Goal: Task Accomplishment & Management: Manage account settings

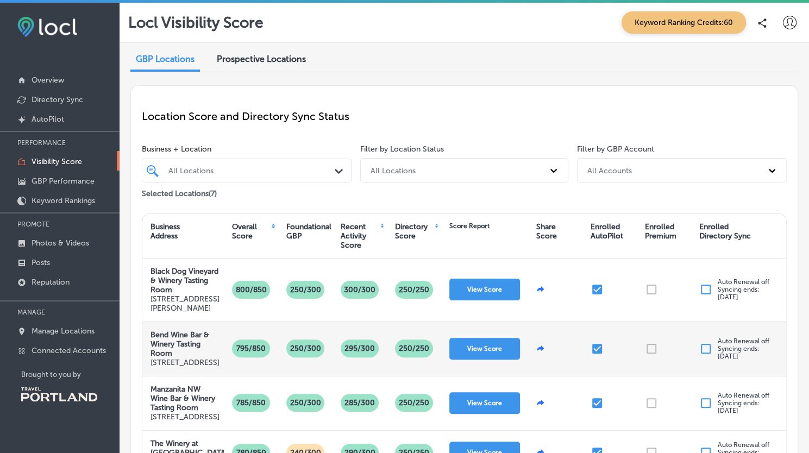
scroll to position [117, 0]
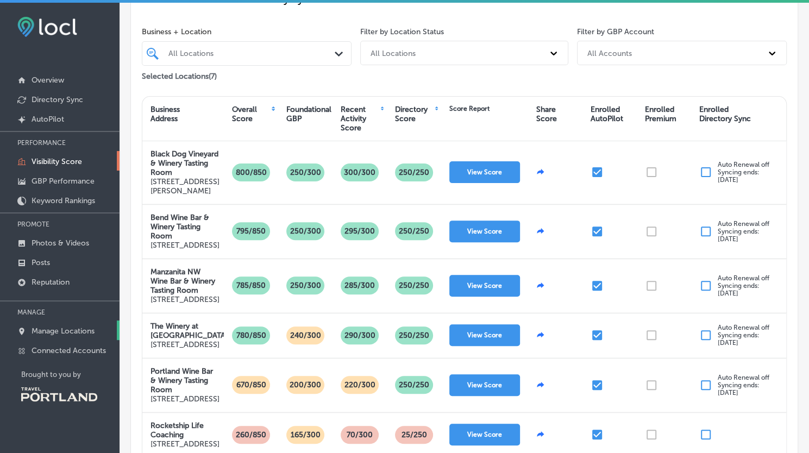
click at [53, 327] on p "Manage Locations" at bounding box center [63, 331] width 63 height 9
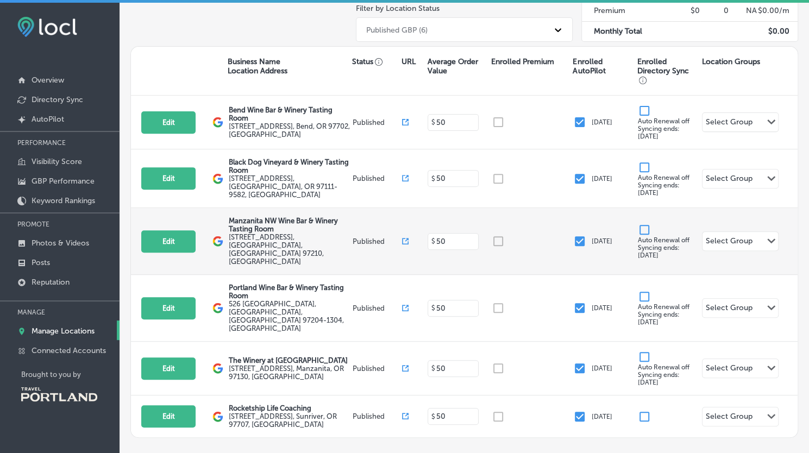
scroll to position [184, 0]
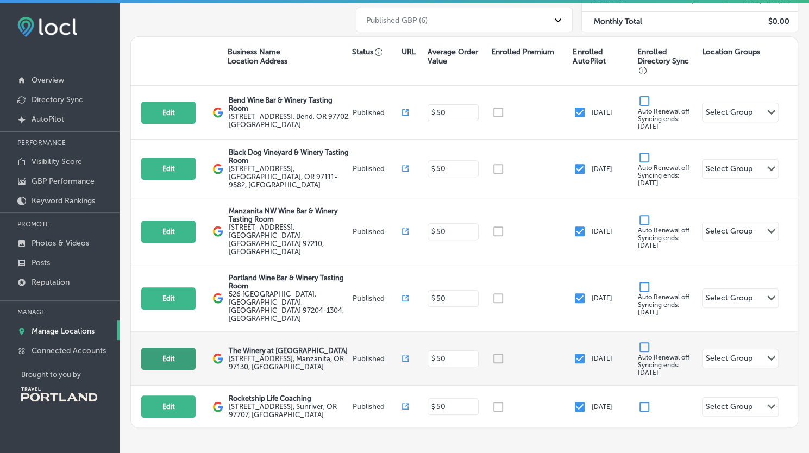
click at [168, 348] on button "Edit" at bounding box center [168, 359] width 54 height 22
select select "US"
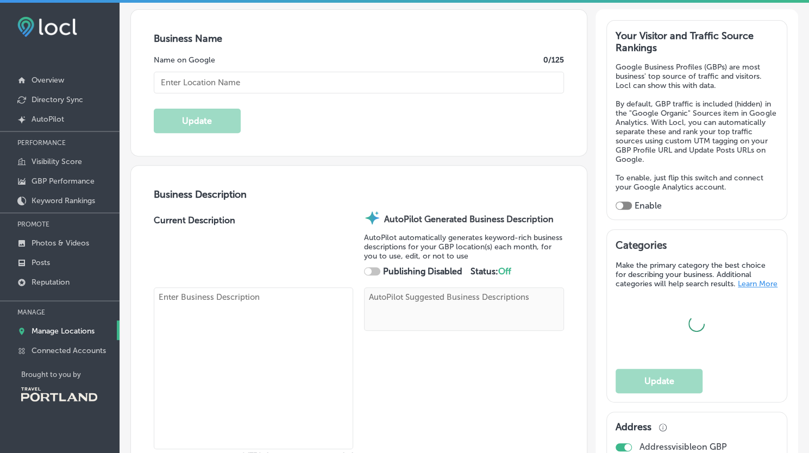
scroll to position [203, 0]
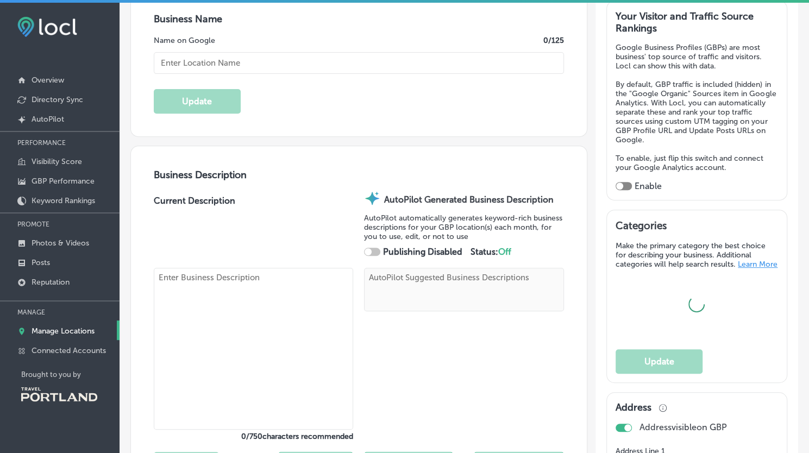
type textarea "The Winery at [GEOGRAPHIC_DATA] stands out among Manzanita restaurants, blendin…"
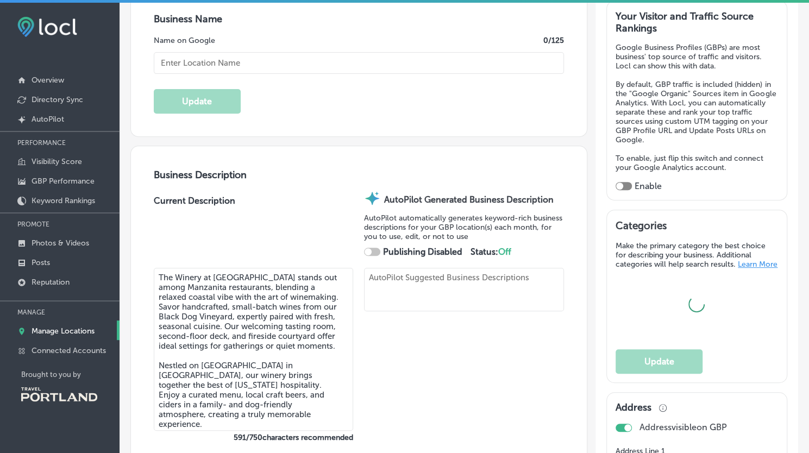
type textarea "The Winery at [GEOGRAPHIC_DATA] stands out among Manzanita restaurants, blendin…"
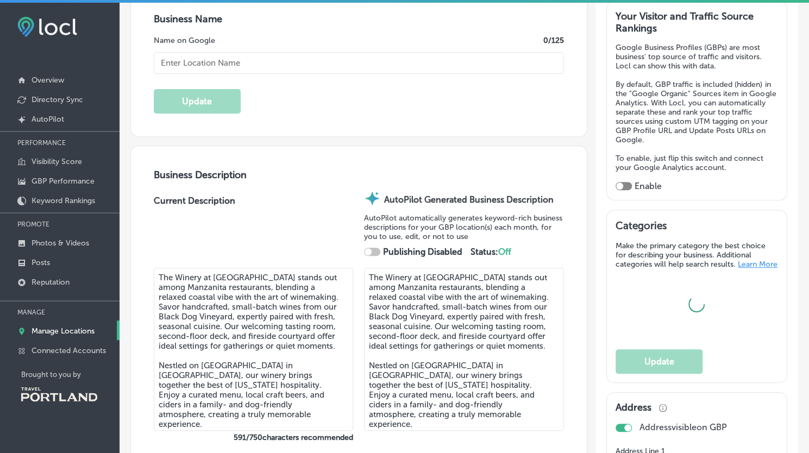
type input "[EMAIL_ADDRESS][DOMAIN_NAME]"
type input "[URL][DOMAIN_NAME]"
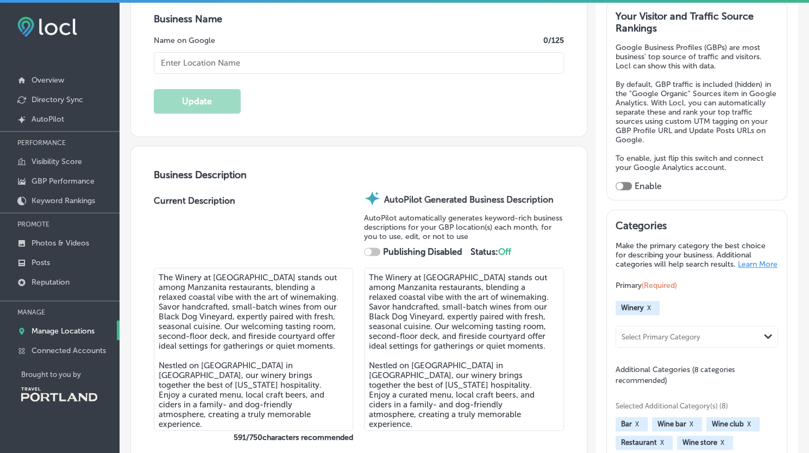
type input "[STREET_ADDRESS]"
type input "Manzanita"
type input "97130"
type input "US"
type input "[URL][DOMAIN_NAME]"
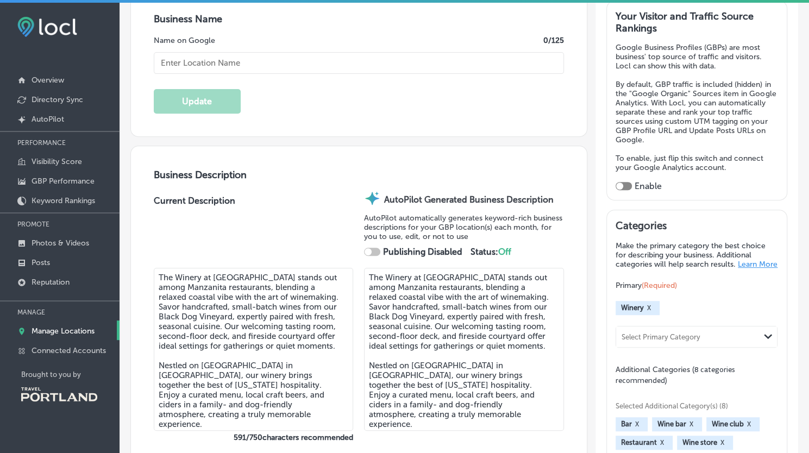
checkbox input "true"
type input "The Winery at [GEOGRAPHIC_DATA]"
type input "[PHONE_NUMBER]"
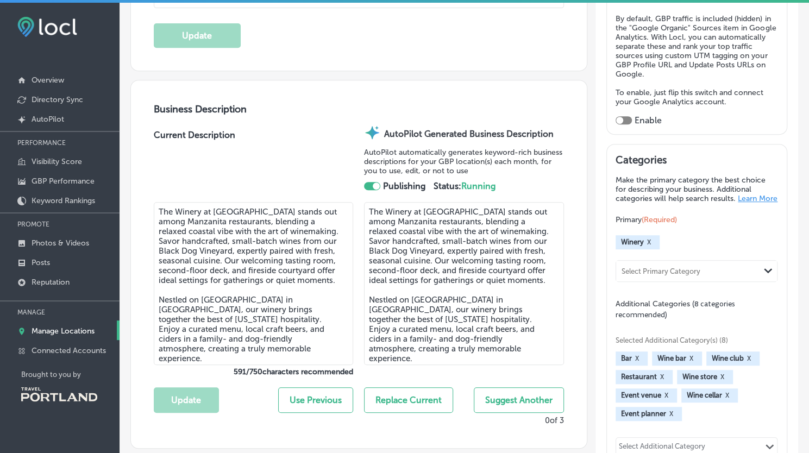
scroll to position [249, 0]
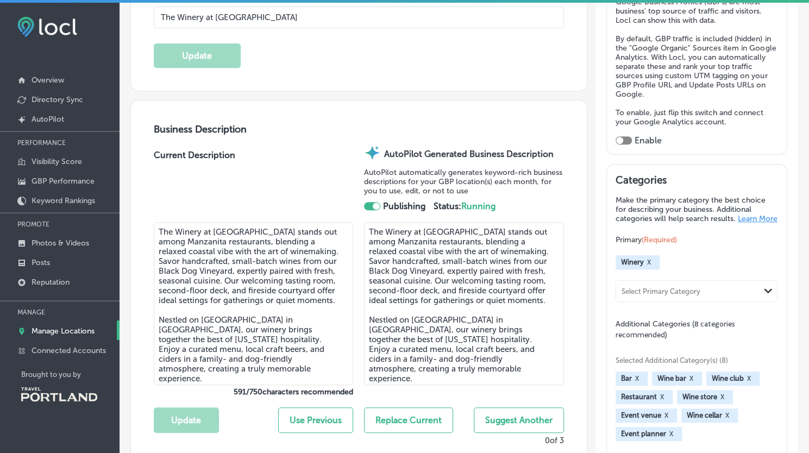
click at [682, 298] on div "Select Primary Category" at bounding box center [687, 291] width 143 height 15
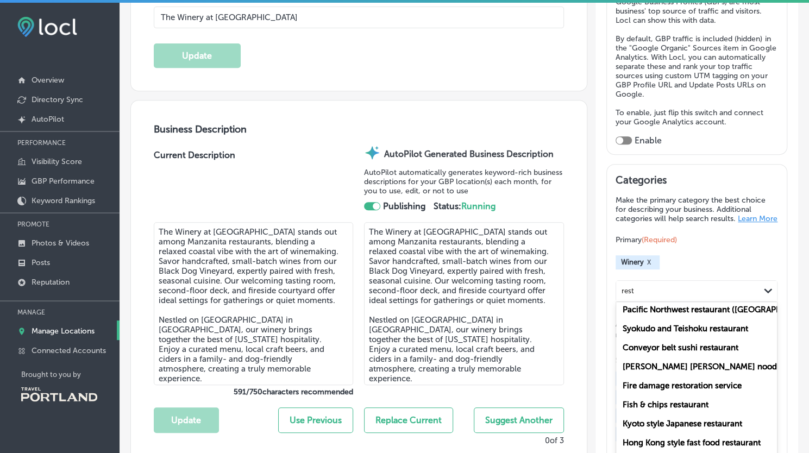
scroll to position [2923, 0]
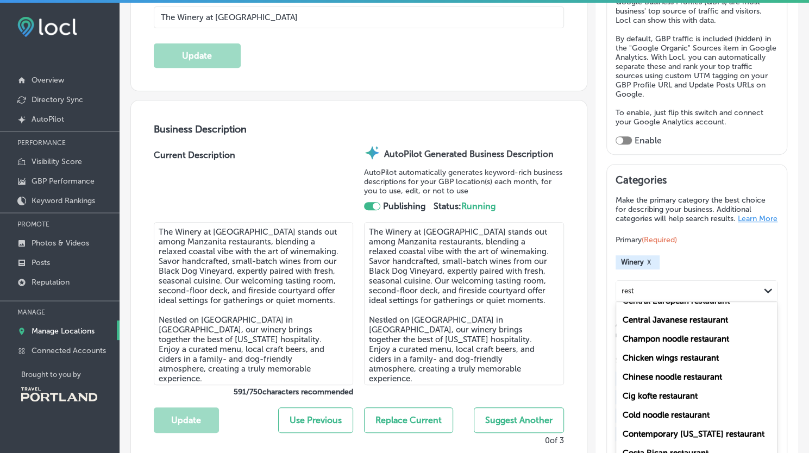
type input "rest"
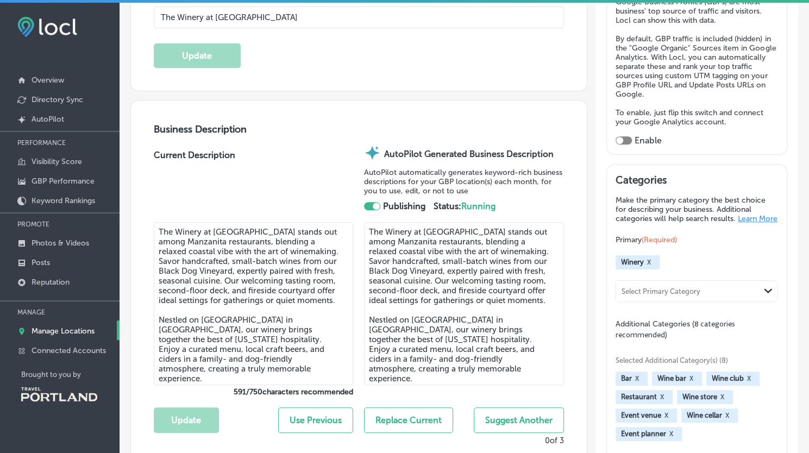
click at [772, 263] on div "Categories Make the primary category the best choice for describing your busine…" at bounding box center [697, 413] width 180 height 497
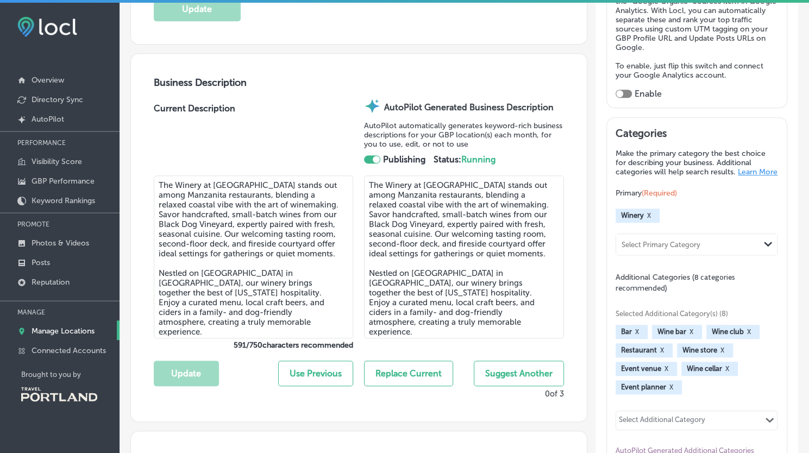
scroll to position [302, 0]
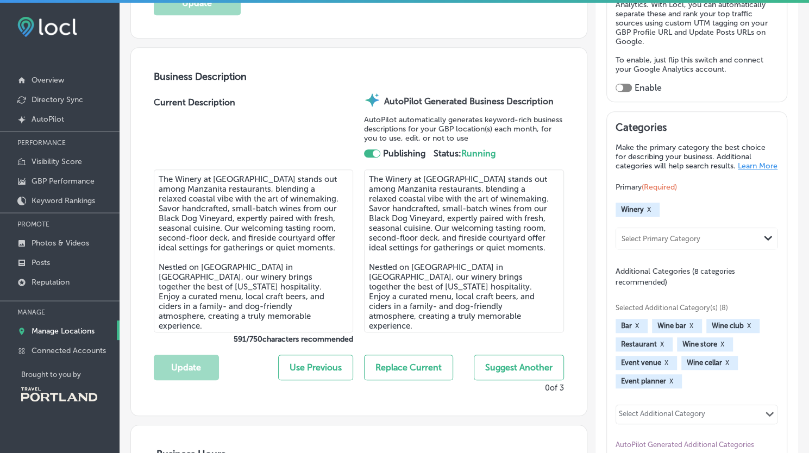
click at [657, 349] on button "X" at bounding box center [662, 344] width 10 height 9
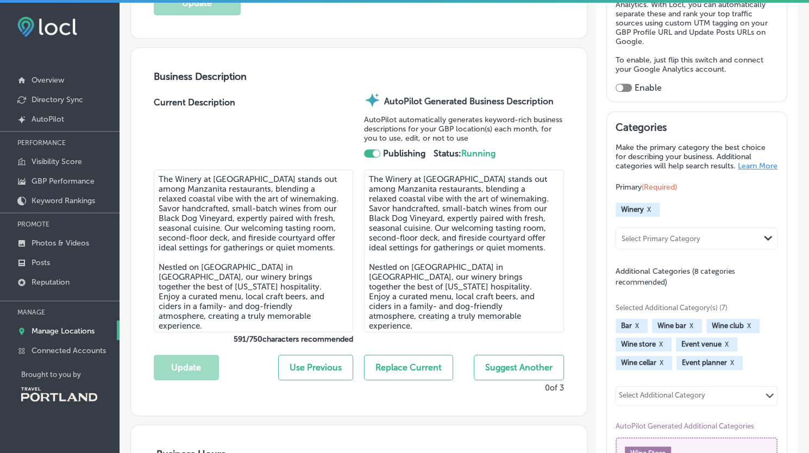
click at [660, 242] on div "Select Primary Category" at bounding box center [661, 238] width 79 height 8
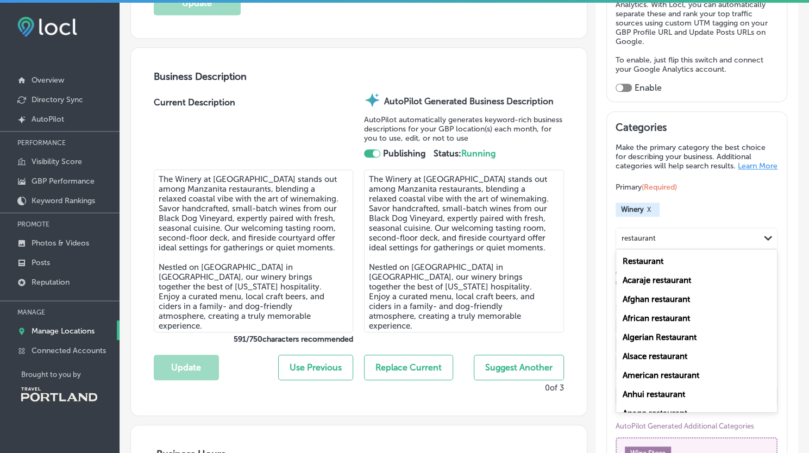
click at [634, 265] on label "Restaurant" at bounding box center [643, 262] width 41 height 10
type input "restaurant"
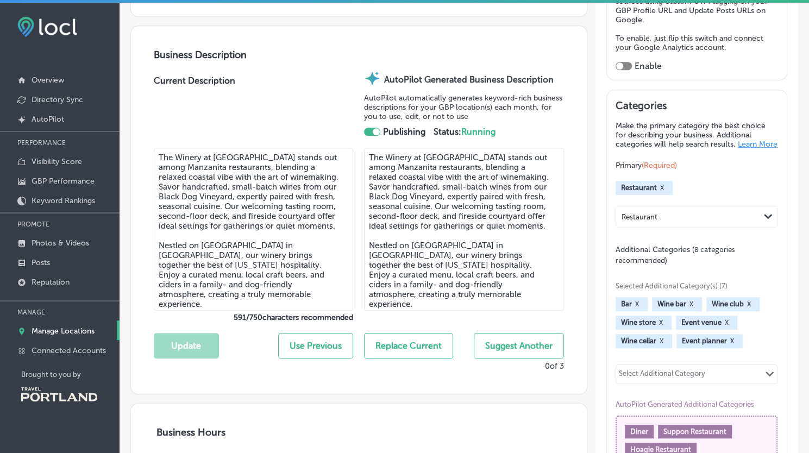
scroll to position [324, 0]
click at [649, 380] on div "Select Additional Category" at bounding box center [662, 375] width 86 height 12
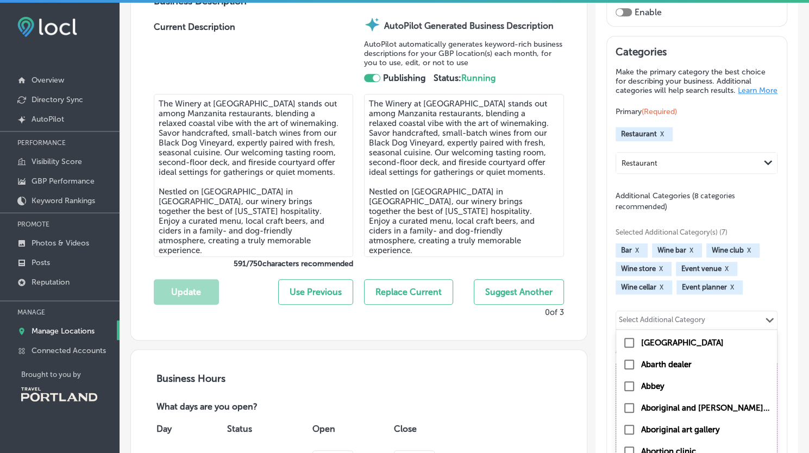
scroll to position [384, 0]
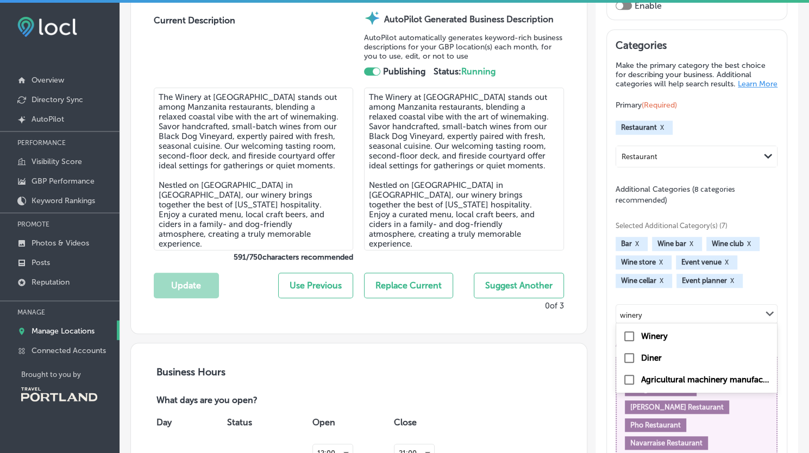
click at [628, 341] on input "checkbox" at bounding box center [629, 336] width 13 height 13
type input "winery"
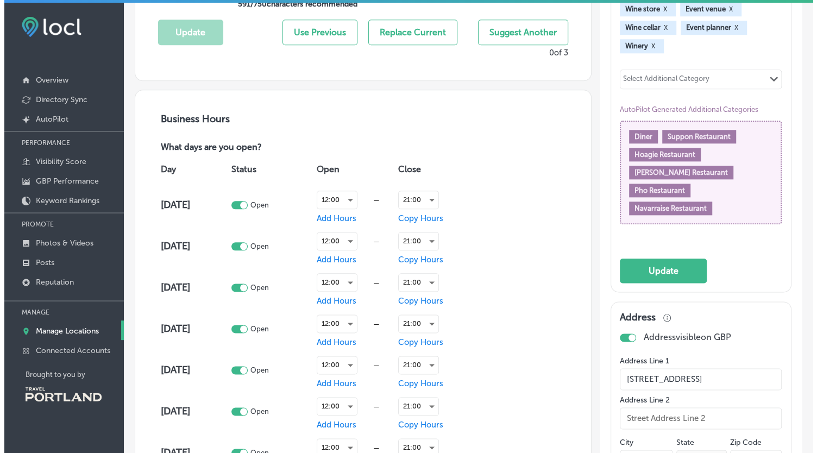
scroll to position [636, 0]
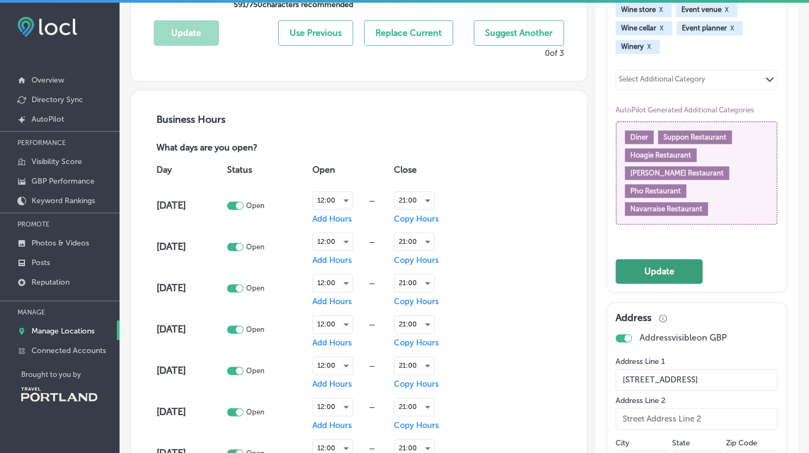
click at [659, 265] on button "Update" at bounding box center [659, 271] width 87 height 24
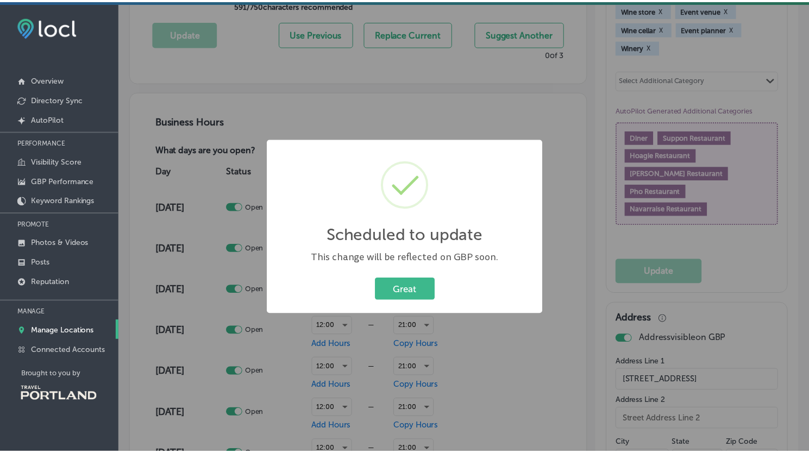
scroll to position [637, 0]
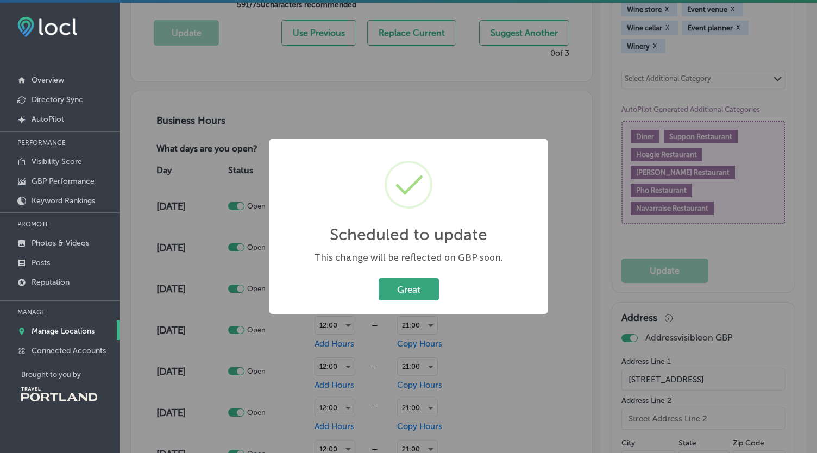
click at [411, 289] on button "Great" at bounding box center [409, 289] width 60 height 22
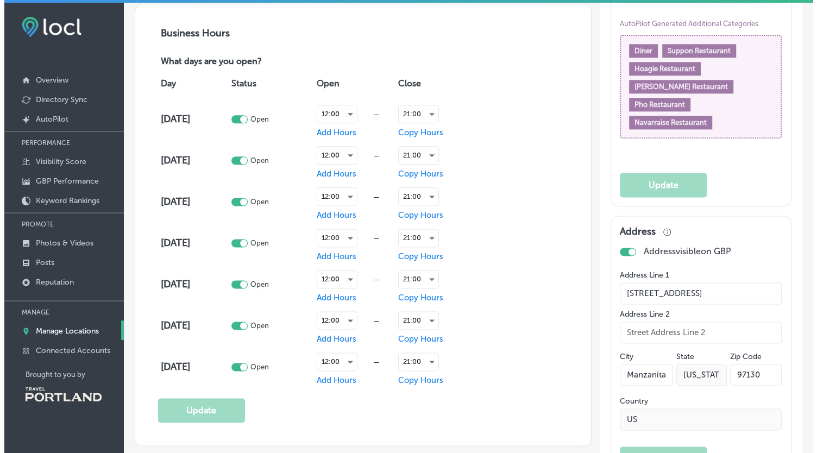
scroll to position [731, 0]
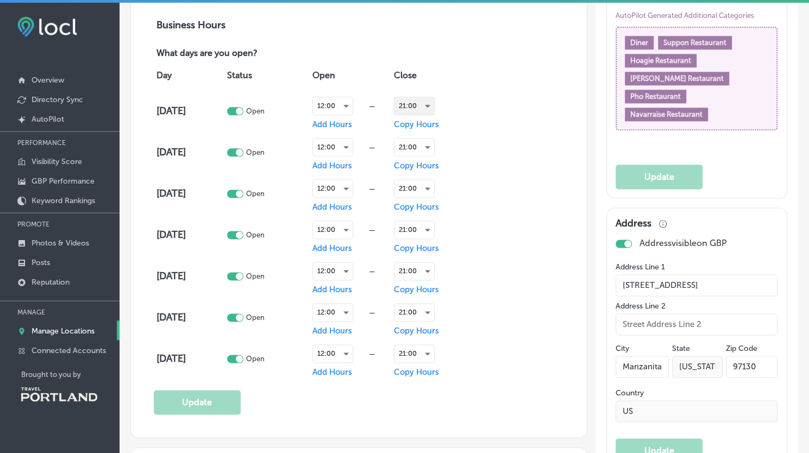
click at [426, 103] on div "21:00" at bounding box center [415, 105] width 40 height 17
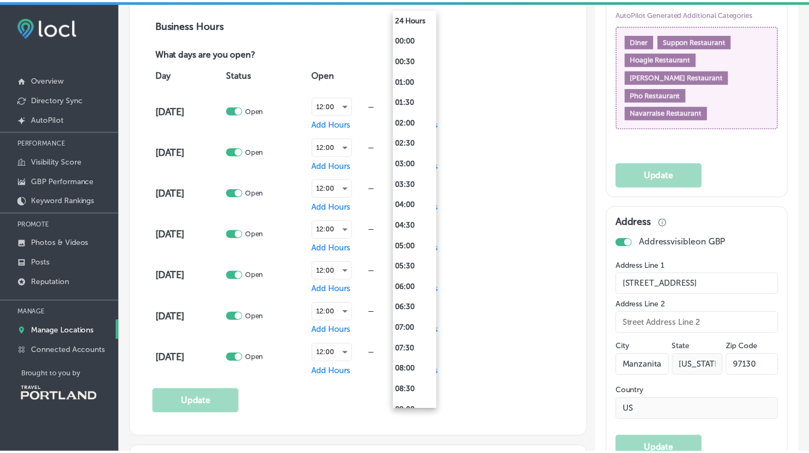
scroll to position [632, 0]
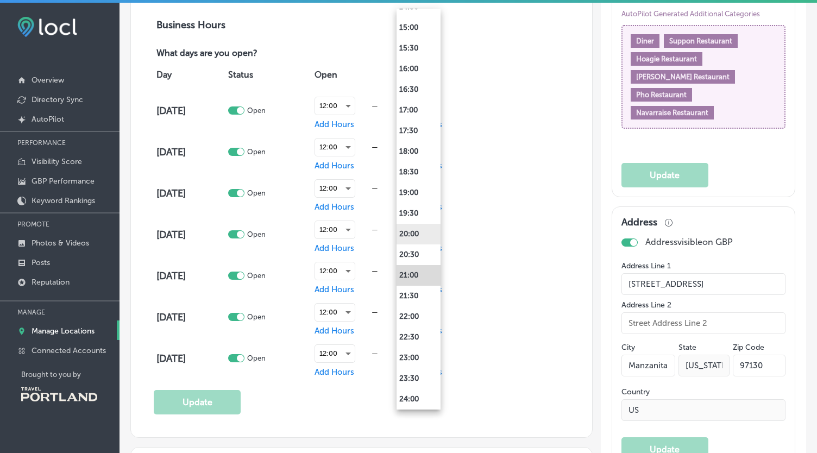
click at [431, 233] on li "20:00" at bounding box center [419, 234] width 44 height 21
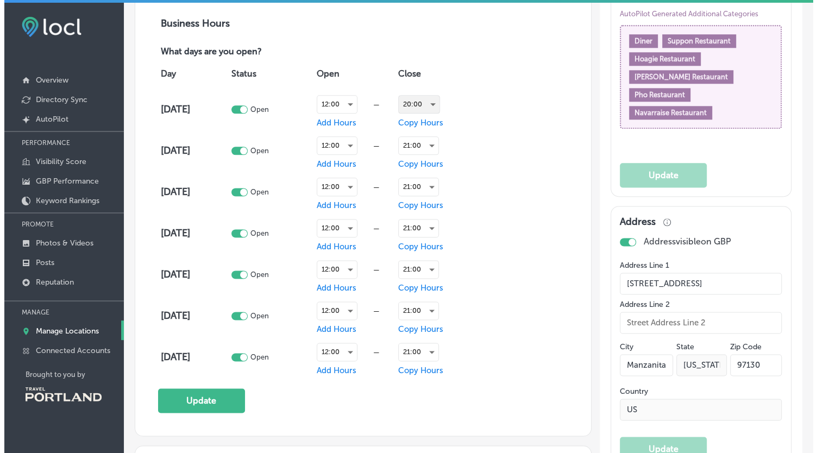
scroll to position [731, 0]
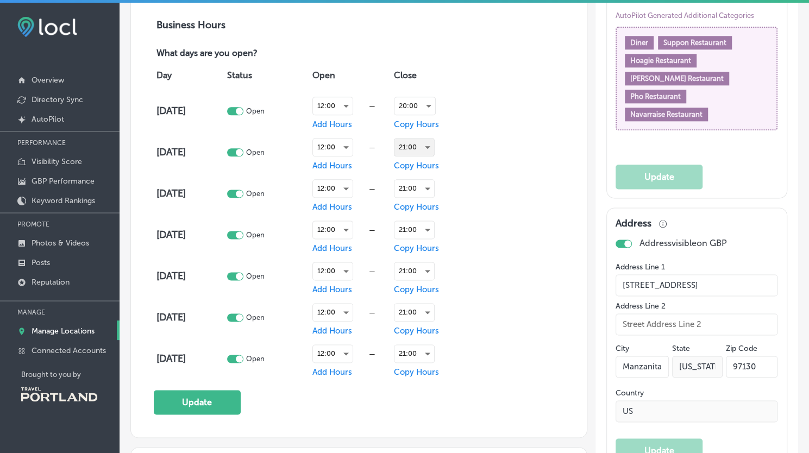
click at [427, 148] on div "21:00" at bounding box center [415, 147] width 40 height 17
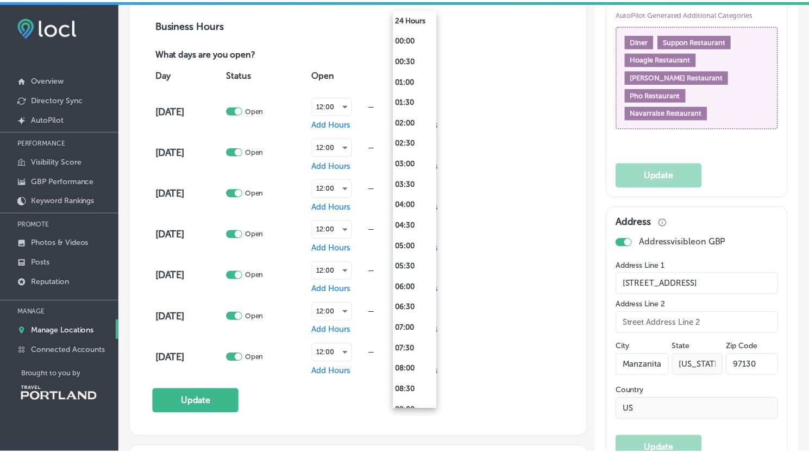
scroll to position [632, 0]
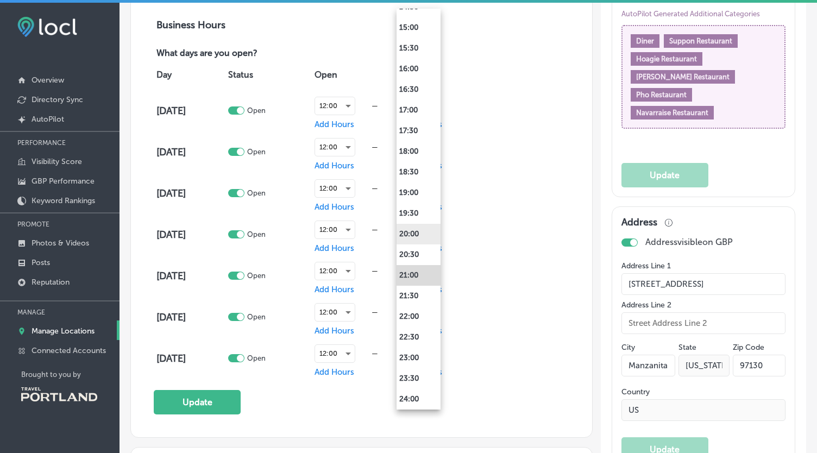
click at [415, 237] on li "20:00" at bounding box center [419, 234] width 44 height 21
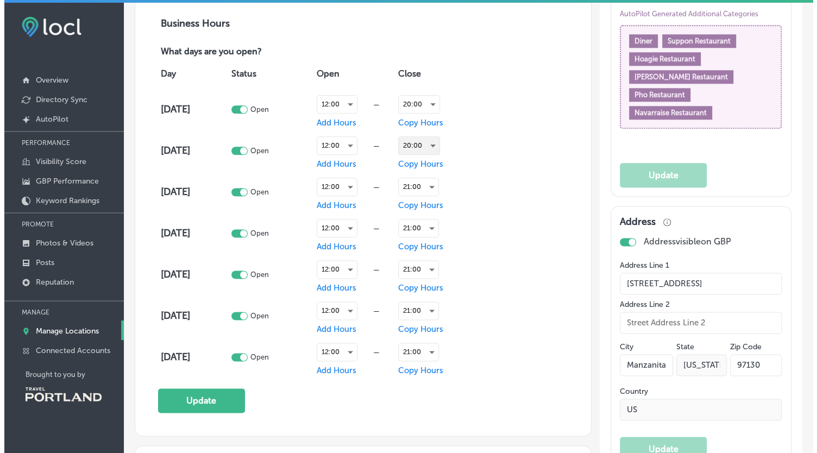
scroll to position [731, 0]
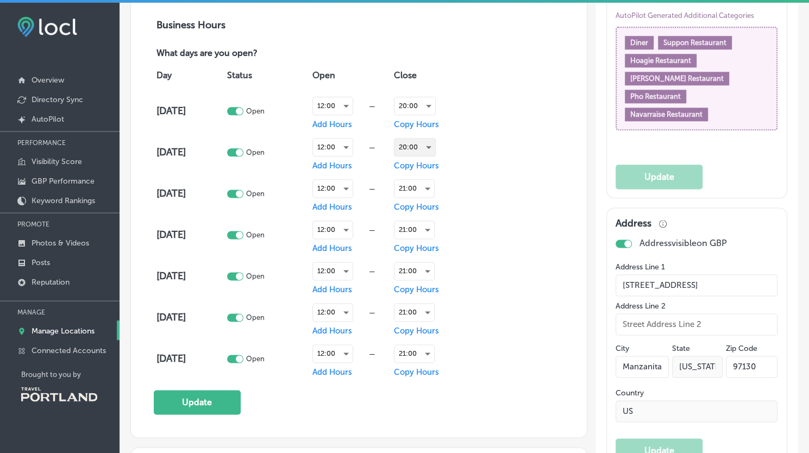
click at [425, 147] on div "20:00" at bounding box center [415, 147] width 41 height 17
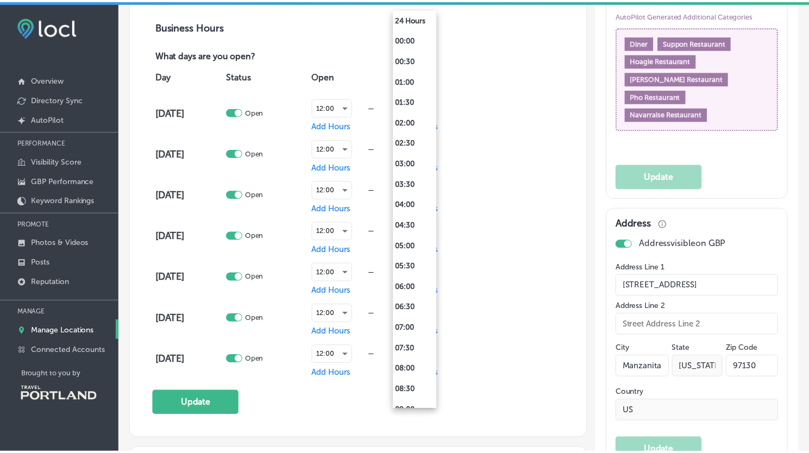
scroll to position [632, 0]
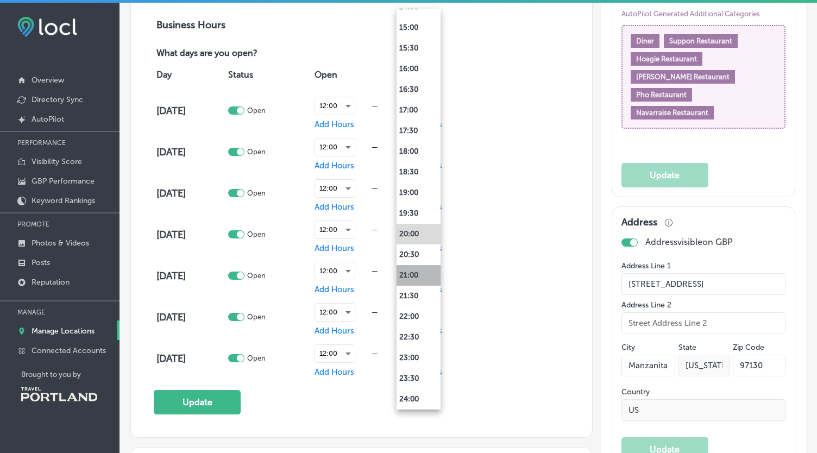
click at [415, 273] on li "21:00" at bounding box center [419, 275] width 44 height 21
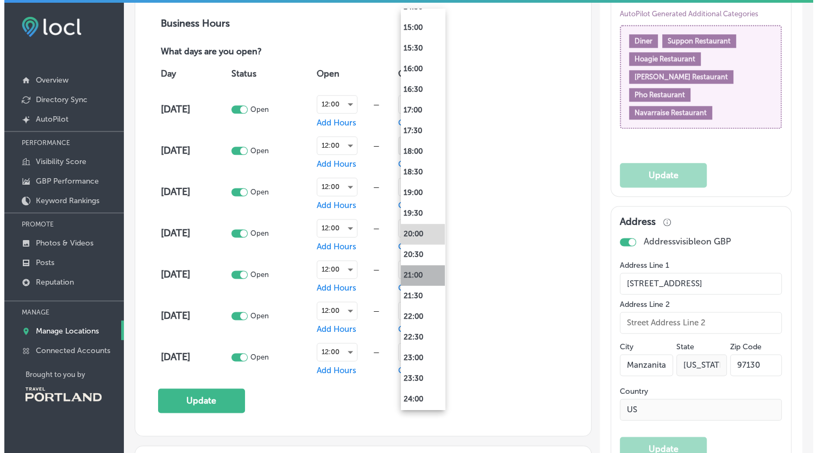
scroll to position [731, 0]
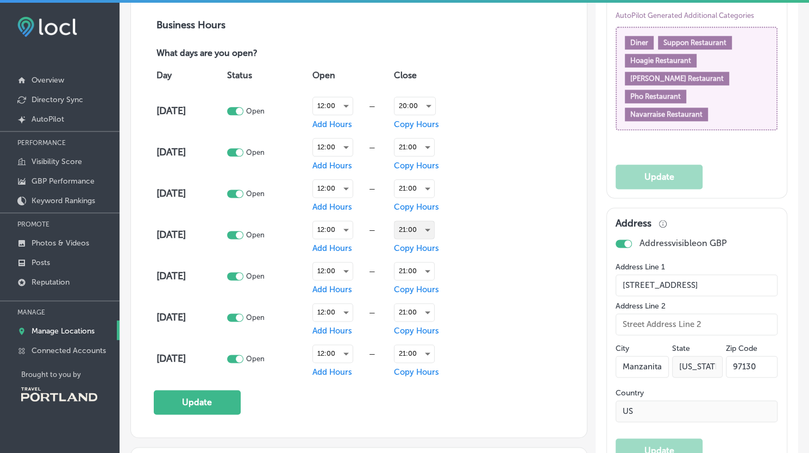
click at [414, 231] on div "21:00" at bounding box center [415, 229] width 40 height 17
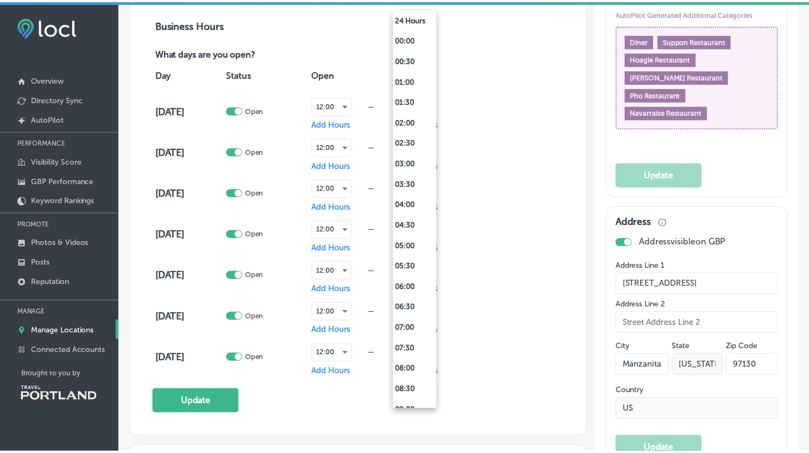
scroll to position [632, 0]
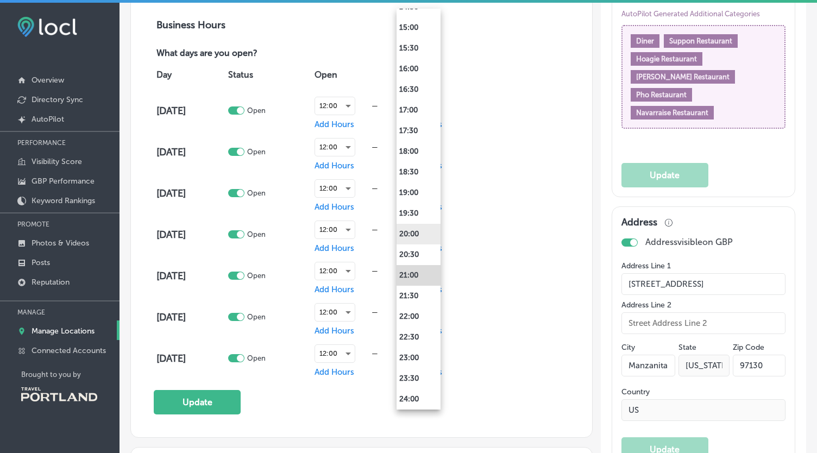
click at [414, 232] on li "20:00" at bounding box center [419, 234] width 44 height 21
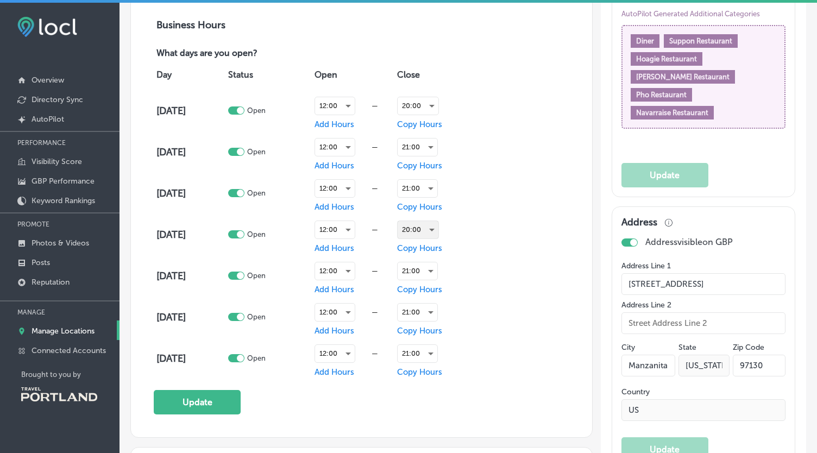
scroll to position [731, 0]
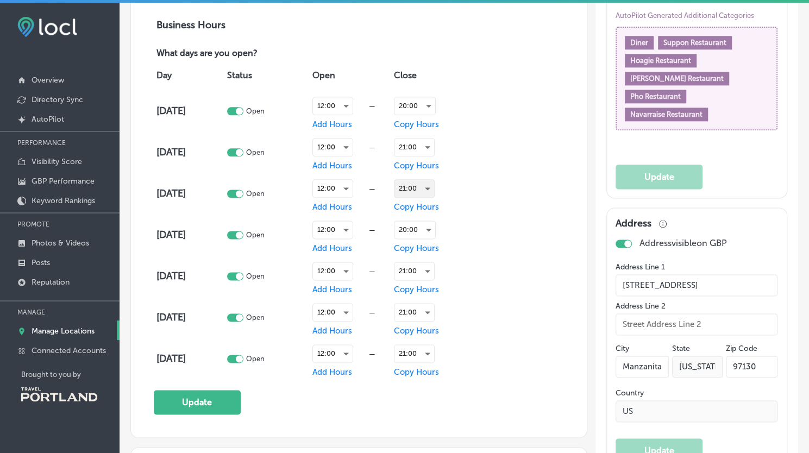
click at [418, 192] on div "21:00" at bounding box center [415, 188] width 40 height 17
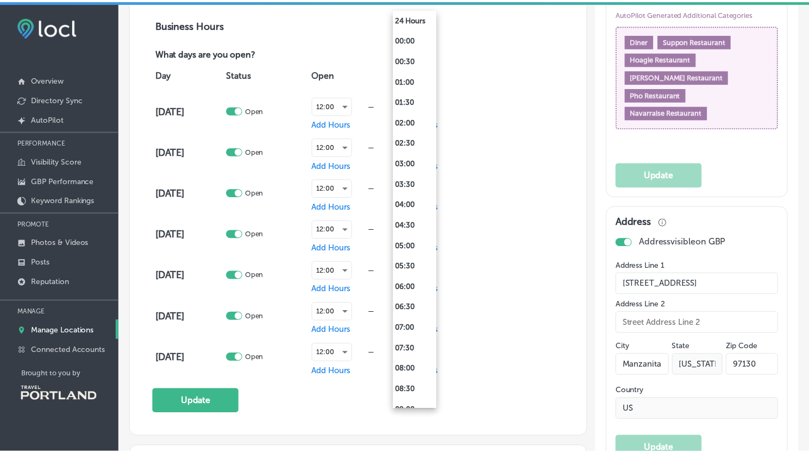
scroll to position [632, 0]
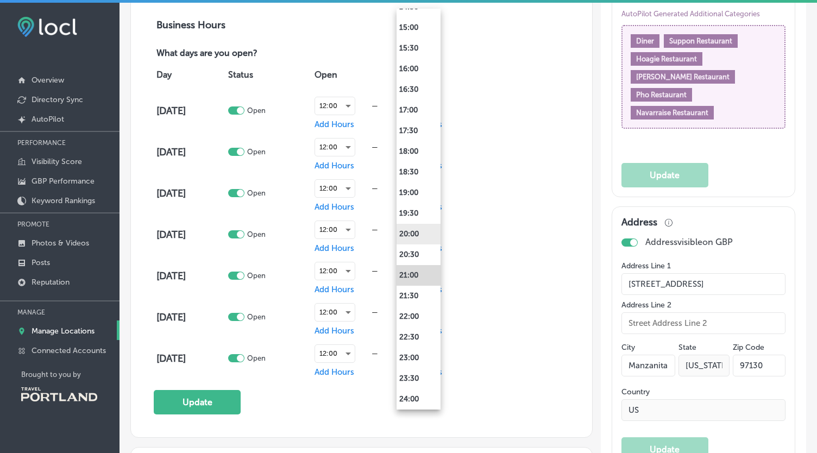
click at [410, 232] on li "20:00" at bounding box center [419, 234] width 44 height 21
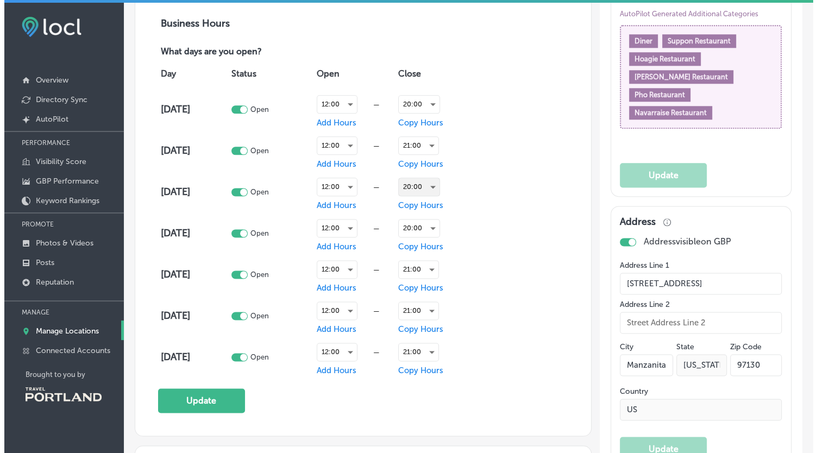
scroll to position [731, 0]
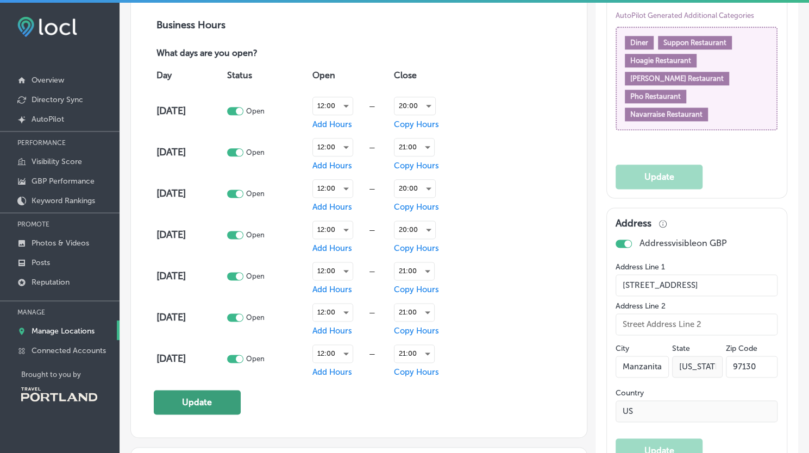
click at [207, 407] on button "Update" at bounding box center [197, 402] width 87 height 24
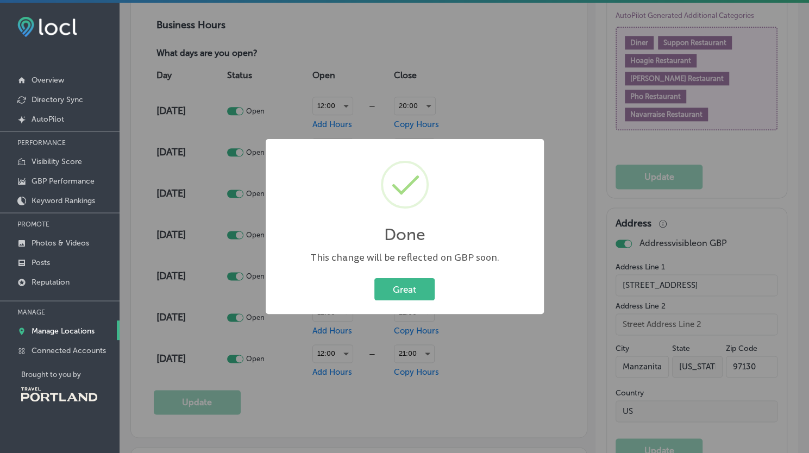
scroll to position [733, 0]
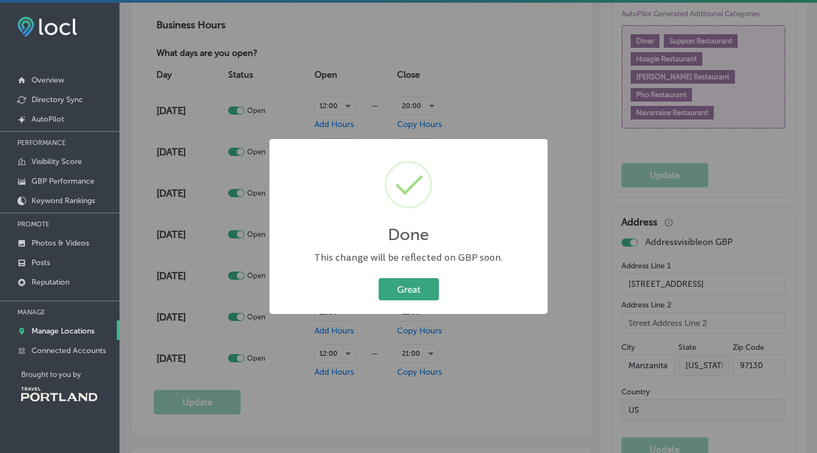
click at [407, 296] on button "Great" at bounding box center [409, 289] width 60 height 22
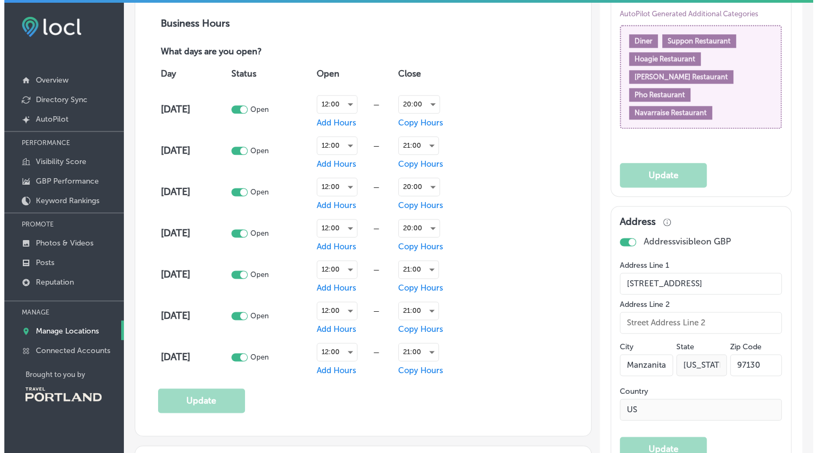
scroll to position [731, 0]
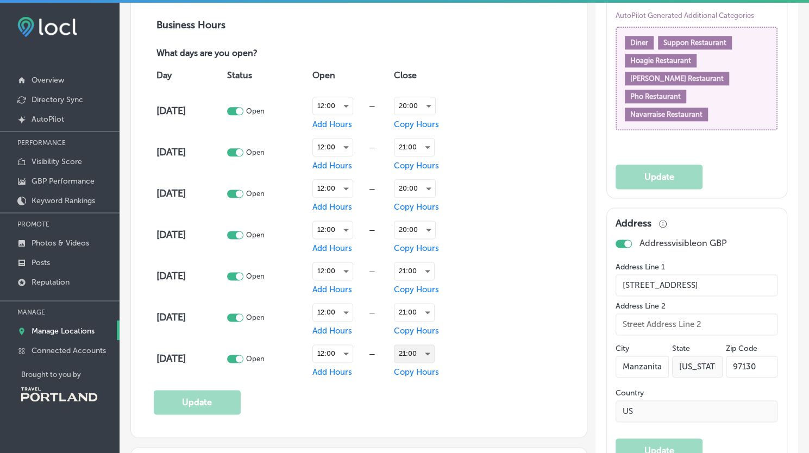
click at [413, 352] on div "21:00" at bounding box center [415, 353] width 40 height 17
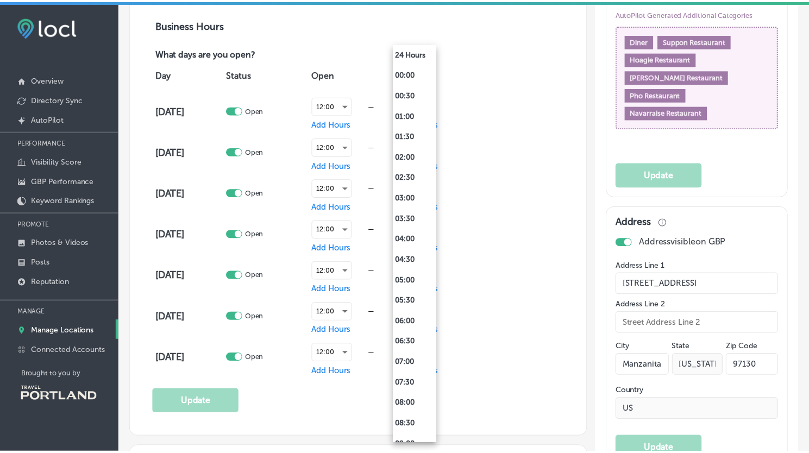
scroll to position [632, 0]
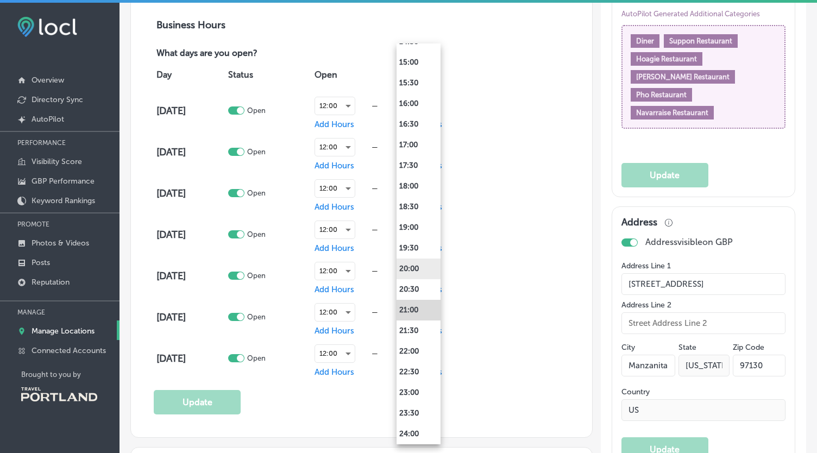
click at [418, 269] on li "20:00" at bounding box center [419, 269] width 44 height 21
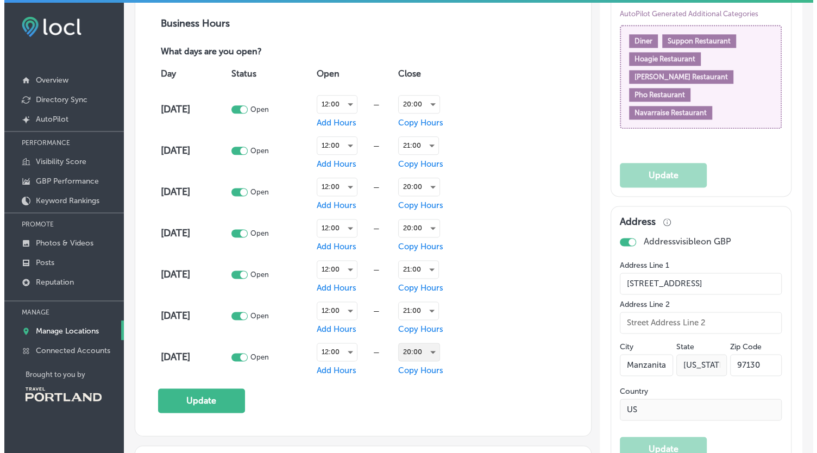
scroll to position [731, 0]
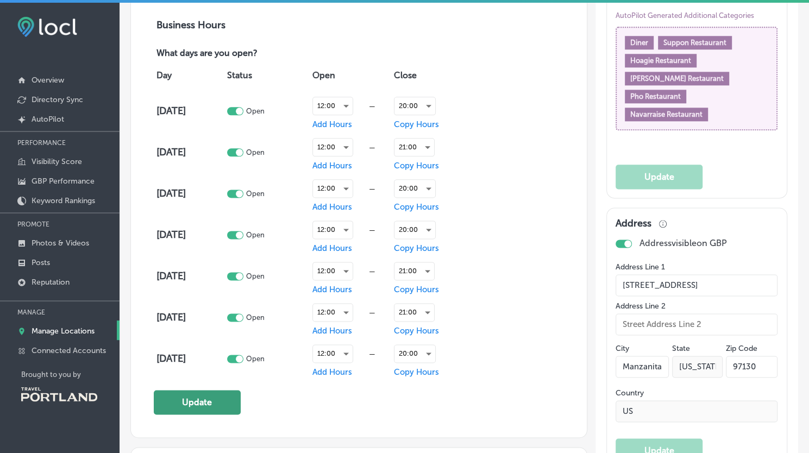
click at [208, 398] on button "Update" at bounding box center [197, 402] width 87 height 24
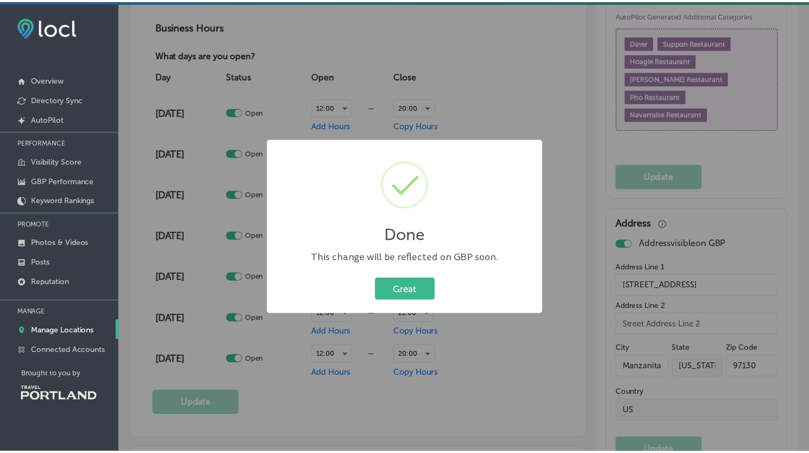
scroll to position [733, 0]
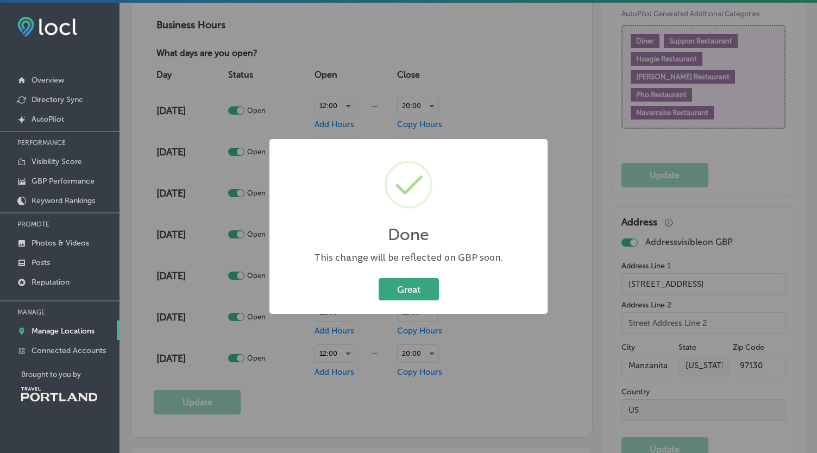
click at [399, 298] on button "Great" at bounding box center [409, 289] width 60 height 22
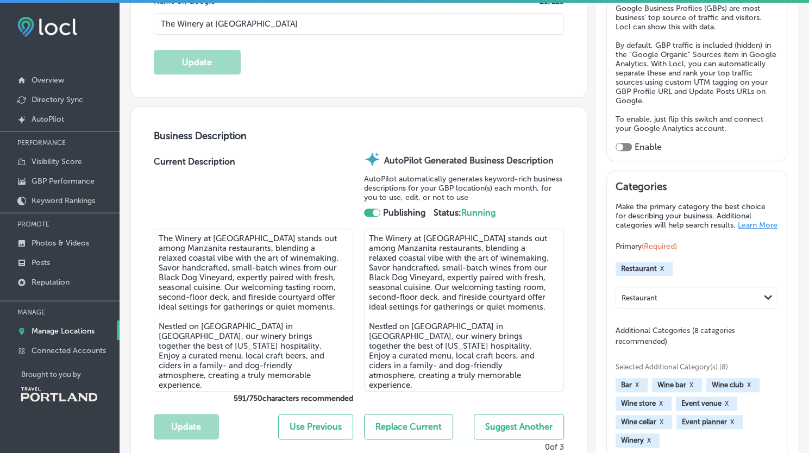
scroll to position [0, 0]
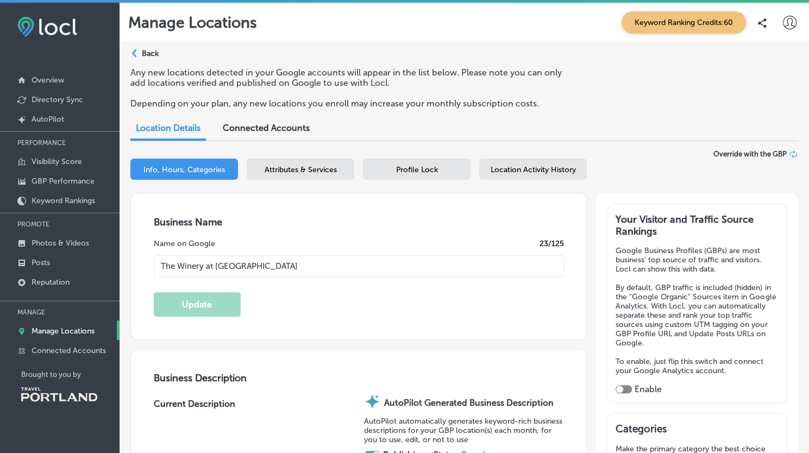
click at [528, 173] on span "Location Activity History" at bounding box center [533, 169] width 85 height 9
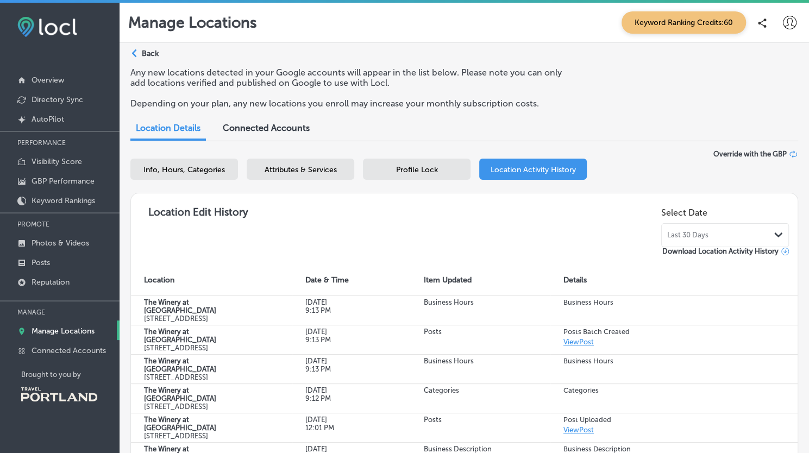
click at [140, 56] on div "Path Created with Sketch. Back" at bounding box center [144, 57] width 28 height 19
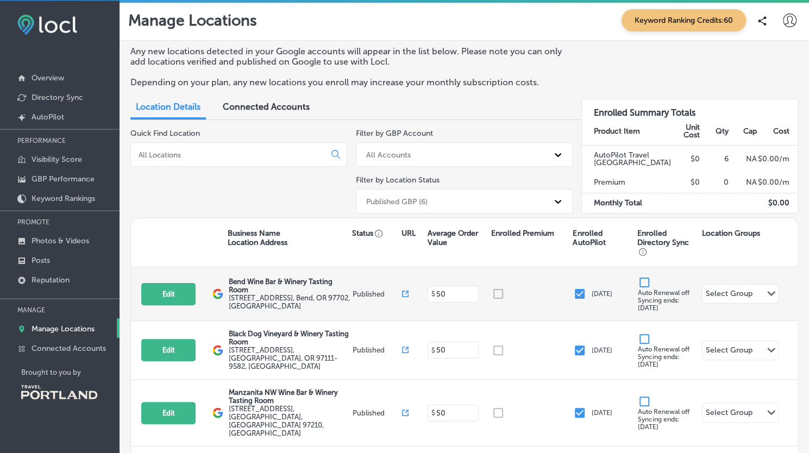
scroll to position [2, 0]
click at [164, 298] on button "Edit" at bounding box center [168, 294] width 54 height 22
select select "US"
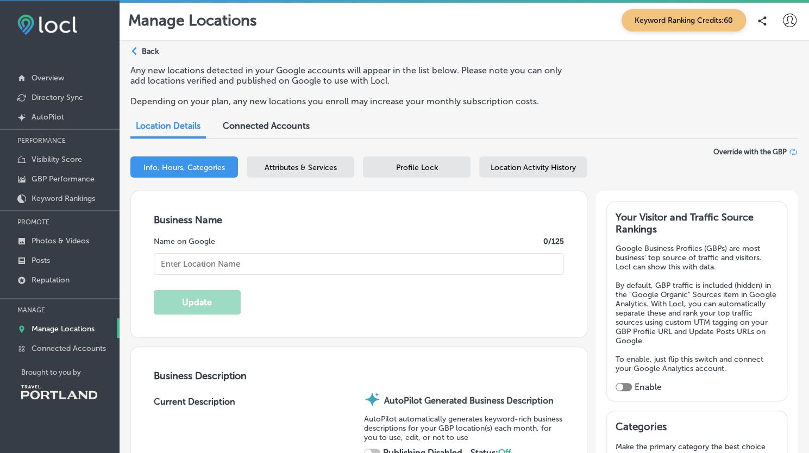
checkbox input "true"
type input "Bend Wine Bar & Winery Tasting Room"
type textarea "Discover a vibrant fusion of winery sophistication and relaxed bar charm at Ben…"
type input "[EMAIL_ADDRESS][DOMAIN_NAME]"
type input "[URL][DOMAIN_NAME]"
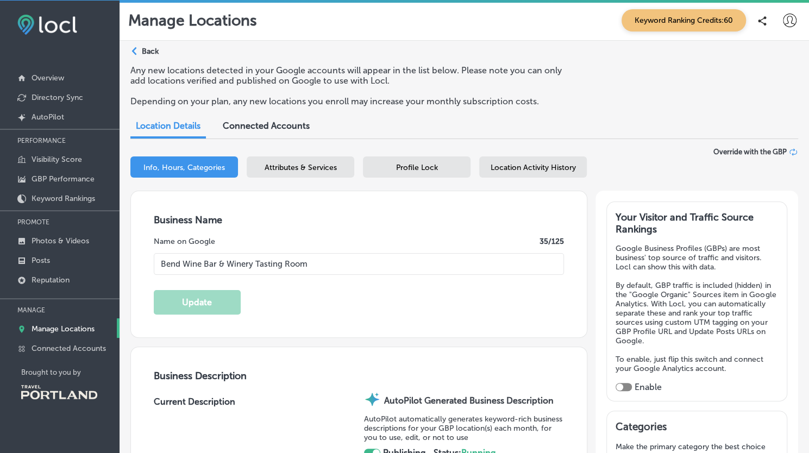
type input "[URL][DOMAIN_NAME]"
type input "[STREET_ADDRESS]"
type input "Suite 194"
type input "Bend"
type input "97702"
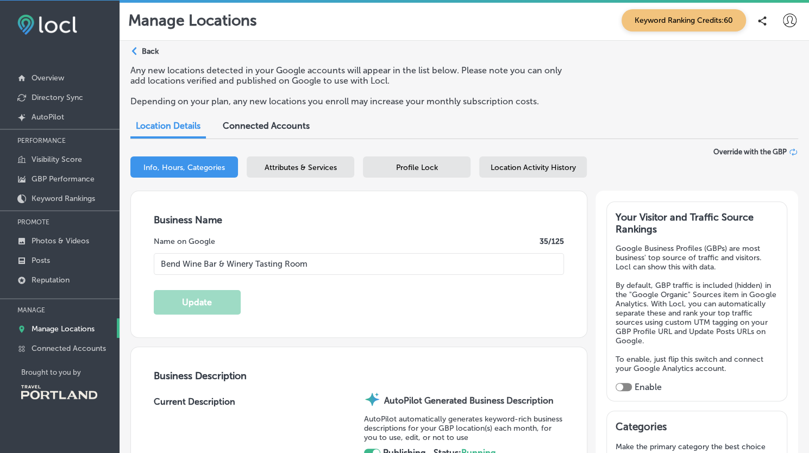
type input "US"
type input "[URL][DOMAIN_NAME]"
type textarea "Discover a vibrant fusion of winery sophistication and relaxed bar charm at Ben…"
type input "[PHONE_NUMBER]"
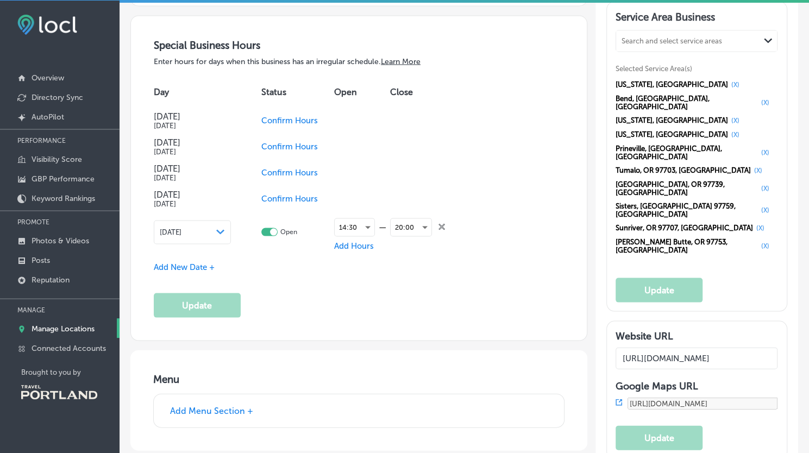
scroll to position [1176, 0]
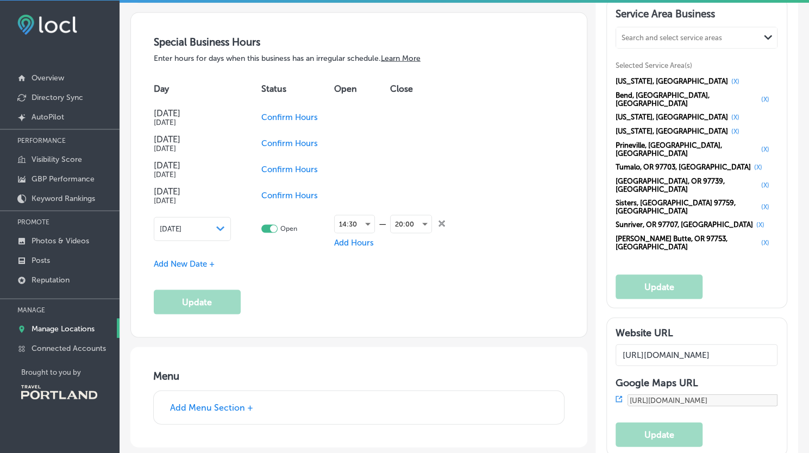
click at [439, 220] on icon "close Created with Sketch." at bounding box center [442, 223] width 7 height 7
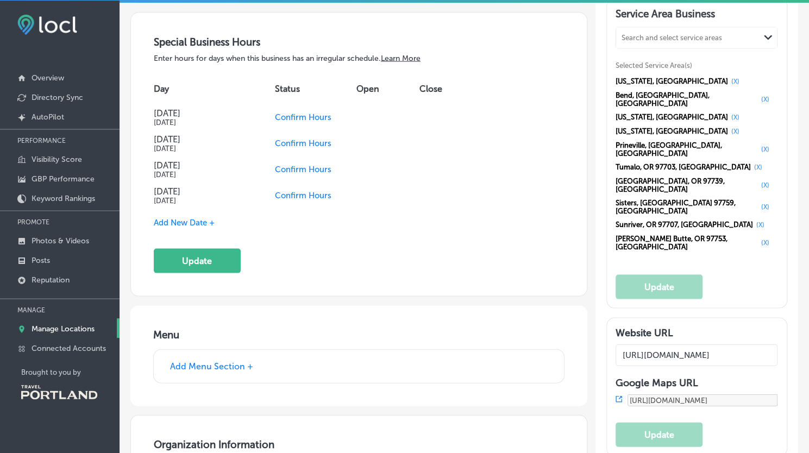
click at [302, 112] on span "Confirm Hours" at bounding box center [303, 117] width 57 height 10
click at [276, 111] on div at bounding box center [273, 115] width 16 height 8
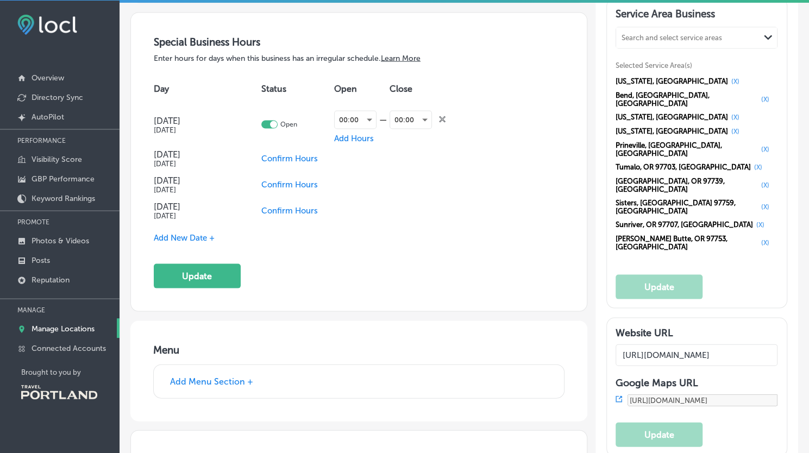
click at [268, 120] on div at bounding box center [269, 124] width 16 height 8
checkbox input "false"
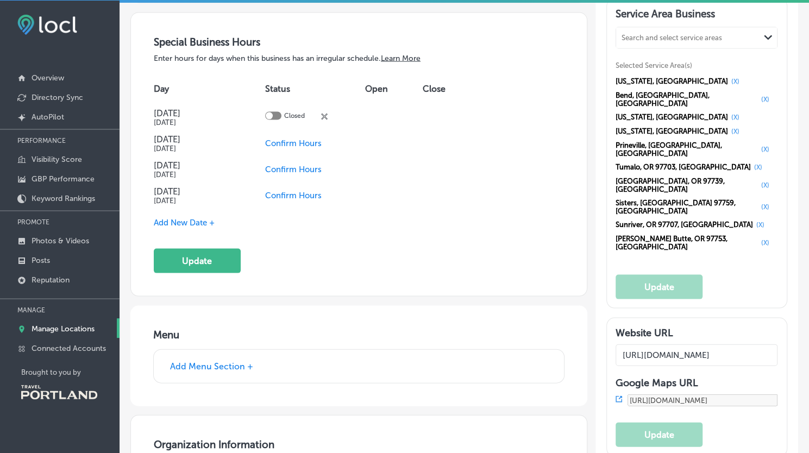
click at [326, 113] on icon "close Created with Sketch." at bounding box center [324, 116] width 7 height 7
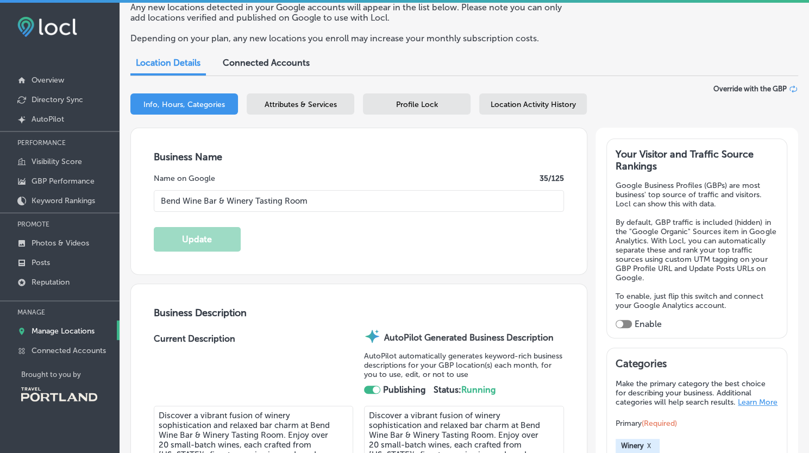
scroll to position [84, 0]
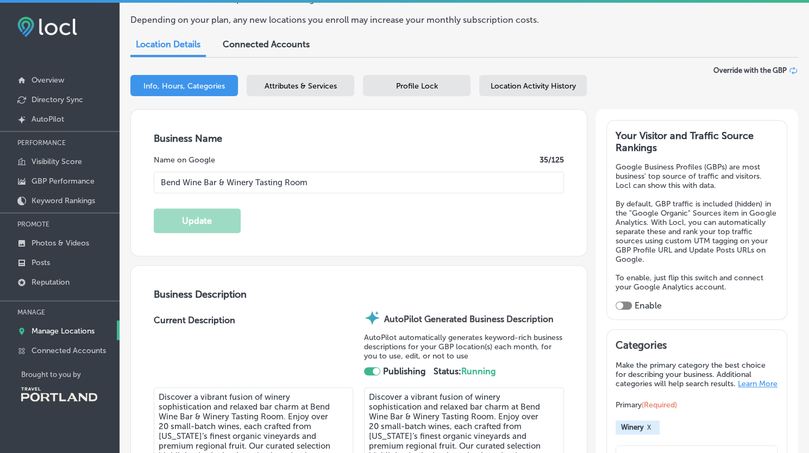
click at [437, 89] on span "Profile Lock" at bounding box center [417, 86] width 42 height 9
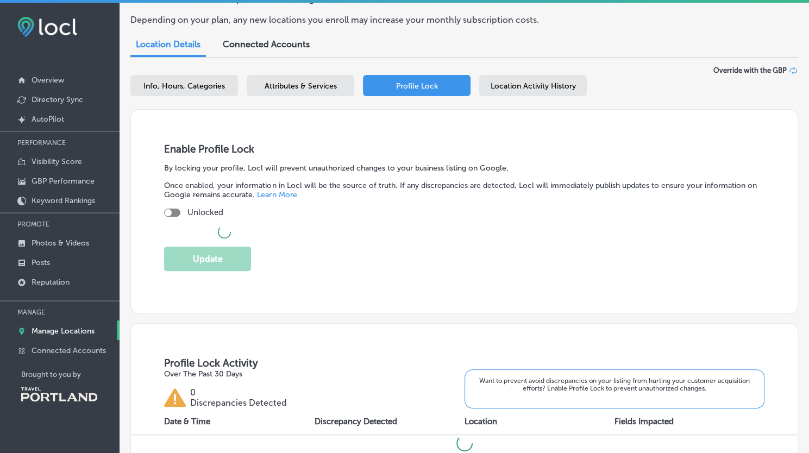
checkbox input "true"
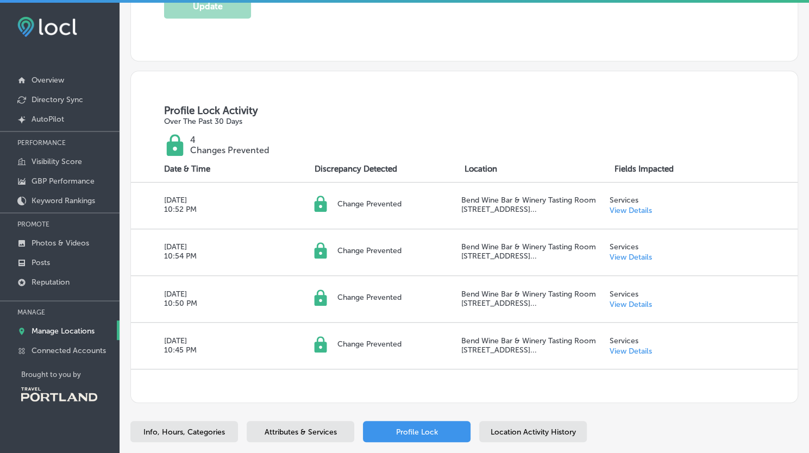
scroll to position [353, 0]
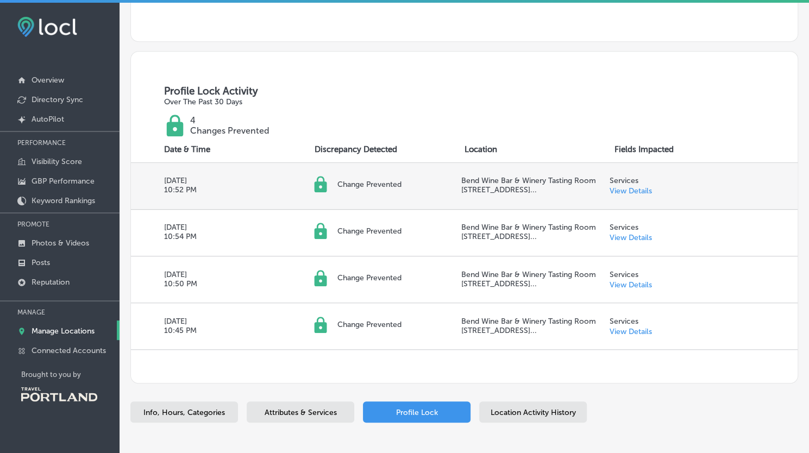
click at [640, 186] on link "View Details" at bounding box center [630, 190] width 42 height 9
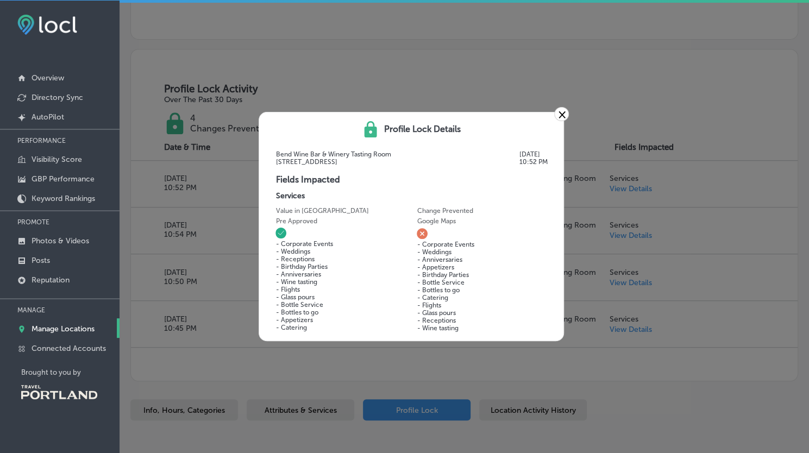
scroll to position [2, 0]
click at [563, 110] on link "×" at bounding box center [561, 114] width 15 height 14
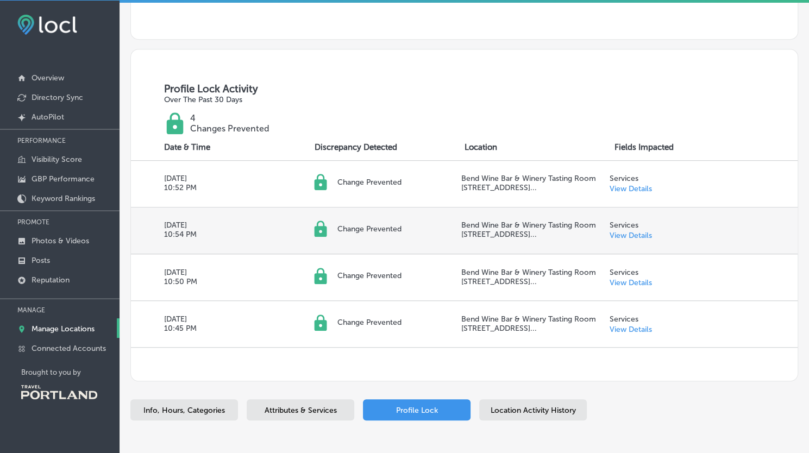
click at [625, 236] on link "View Details" at bounding box center [630, 235] width 42 height 9
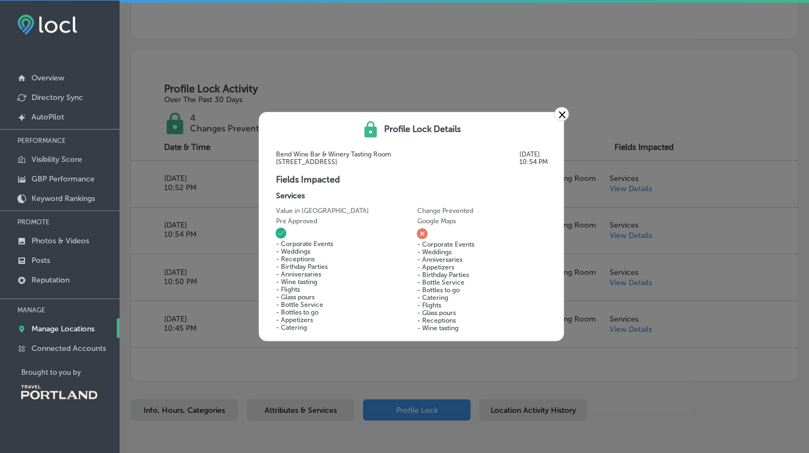
click at [564, 112] on link "×" at bounding box center [561, 114] width 15 height 14
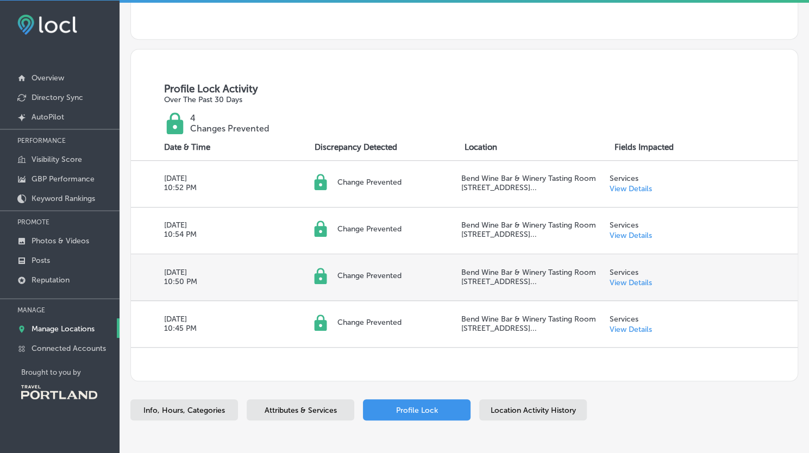
click at [638, 287] on link "View Details" at bounding box center [630, 282] width 42 height 9
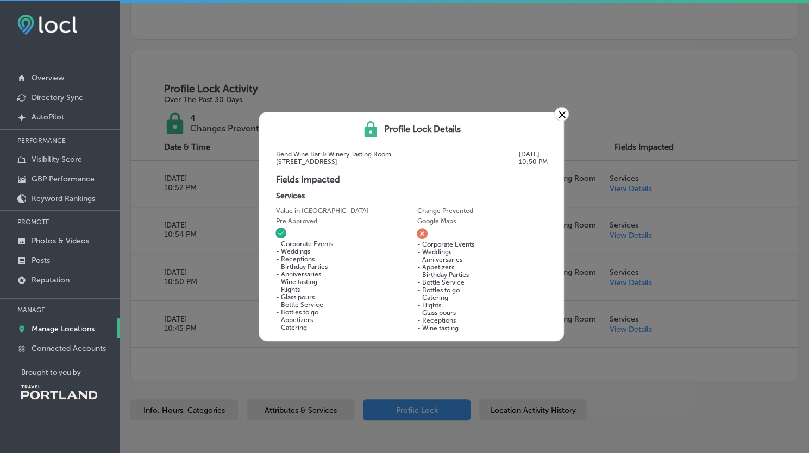
click at [560, 112] on link "×" at bounding box center [561, 114] width 15 height 14
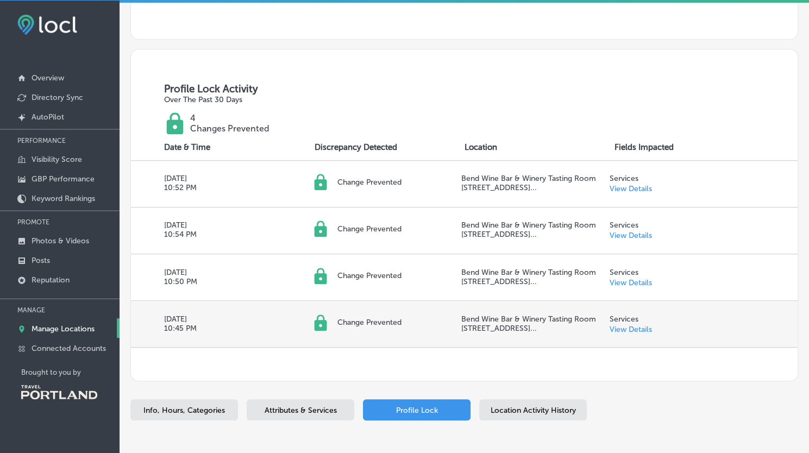
click at [623, 334] on link "View Details" at bounding box center [630, 329] width 42 height 9
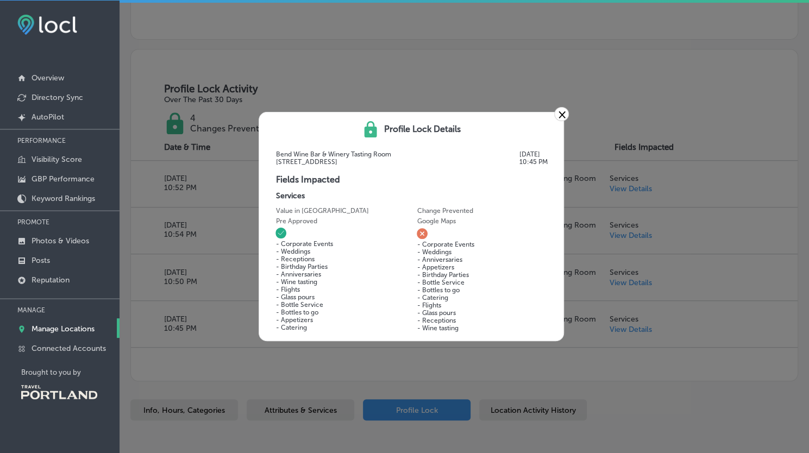
click at [560, 110] on link "×" at bounding box center [561, 114] width 15 height 14
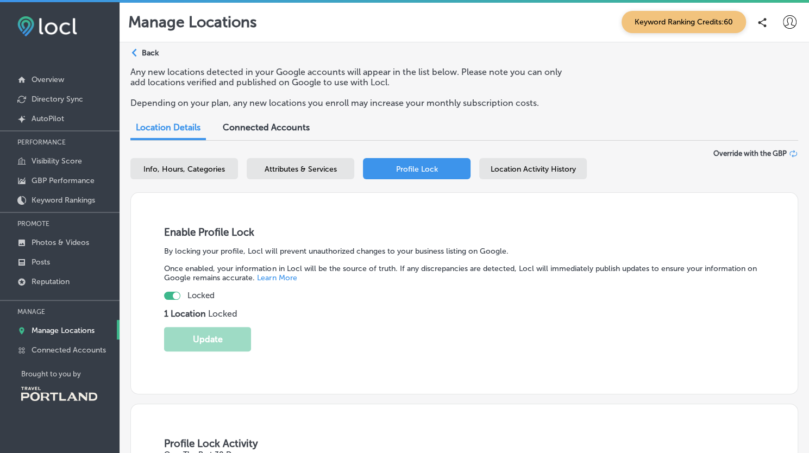
scroll to position [0, 0]
click at [150, 46] on div "Path Created with Sketch. Back Any new locations detected in your Google accoun…" at bounding box center [465, 419] width 690 height 752
drag, startPoint x: 155, startPoint y: 50, endPoint x: 138, endPoint y: 53, distance: 17.1
click at [138, 53] on div "Path Created with Sketch." at bounding box center [136, 53] width 9 height 9
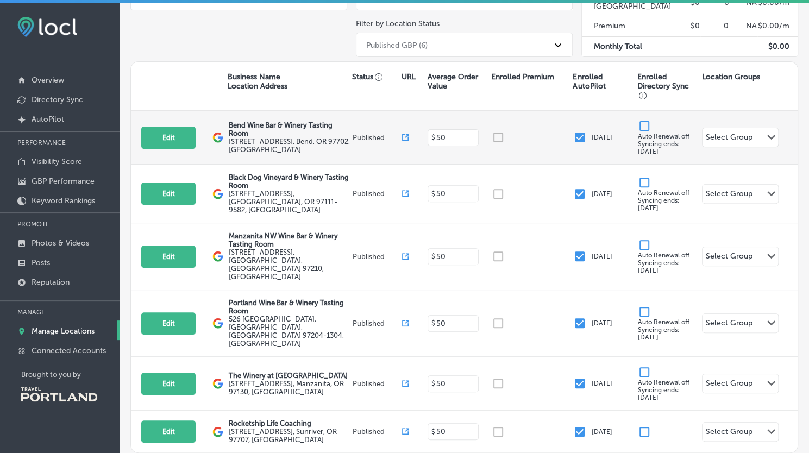
scroll to position [159, 0]
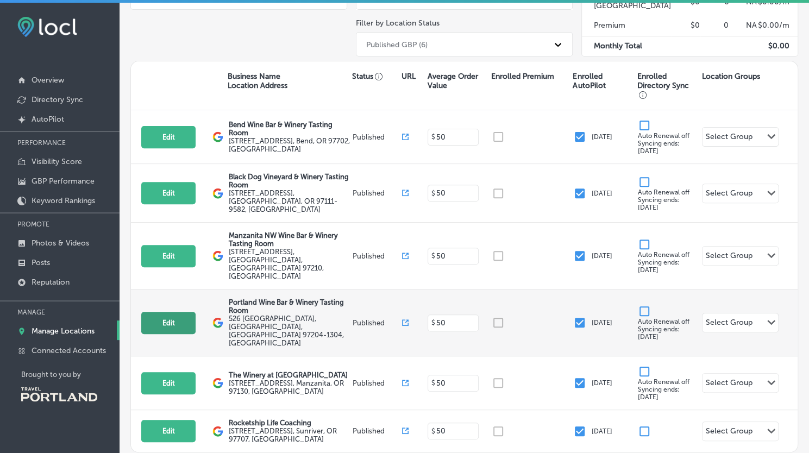
click at [152, 312] on button "Edit" at bounding box center [168, 323] width 54 height 22
select select "US"
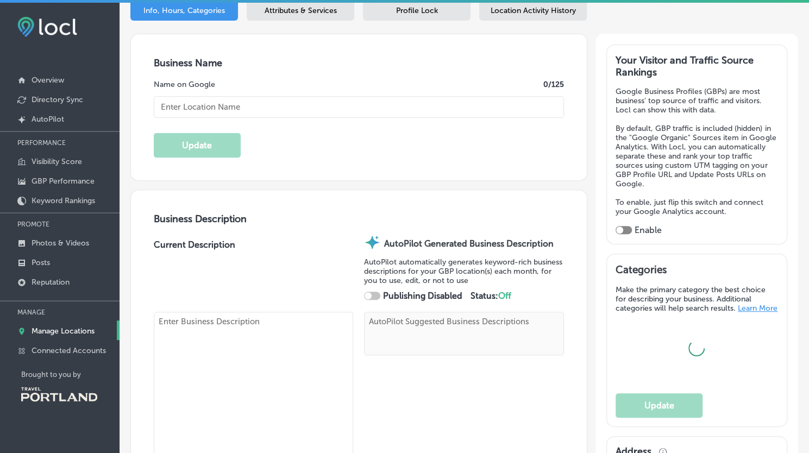
scroll to position [178, 0]
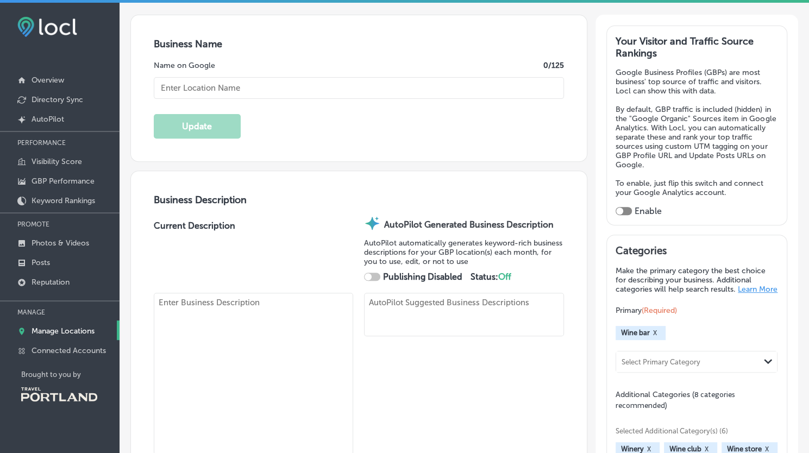
checkbox input "true"
type textarea "Portland Wine Bar & Winery Tasting Room invites you to savor a curated selectio…"
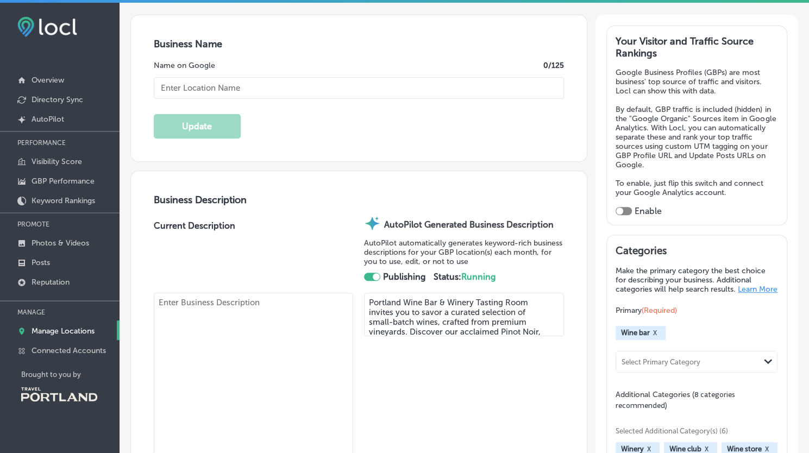
type textarea "Portland Wine Bar & Winery Tasting Room invites you to savor a curated selectio…"
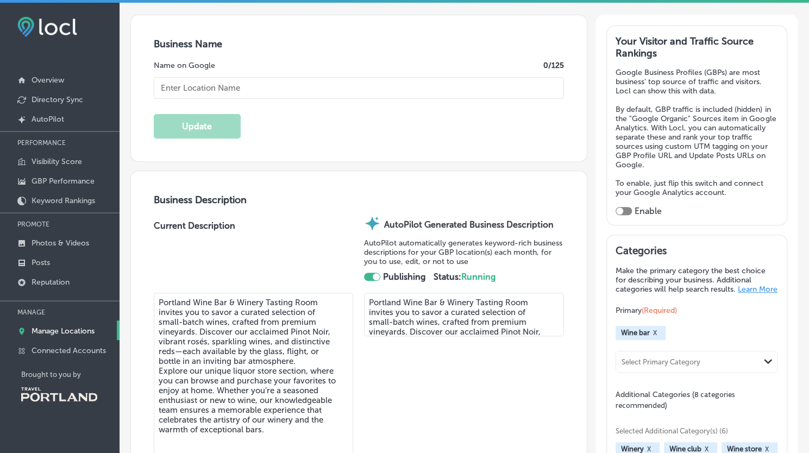
type input "[EMAIL_ADDRESS][DOMAIN_NAME]"
type input "[URL][DOMAIN_NAME]"
type input "526 [GEOGRAPHIC_DATA]"
type input "[GEOGRAPHIC_DATA]"
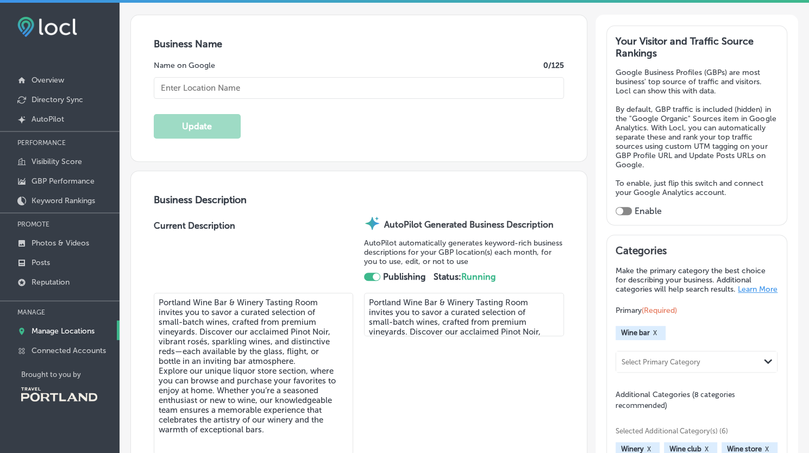
type input "97204-1304"
type input "US"
type input "[URL][DOMAIN_NAME]"
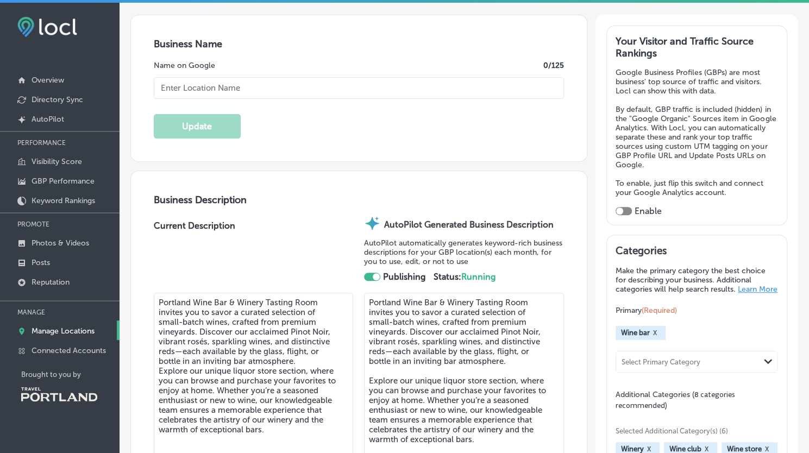
type input "Portland Wine Bar & Winery Tasting Room"
type input "[PHONE_NUMBER]"
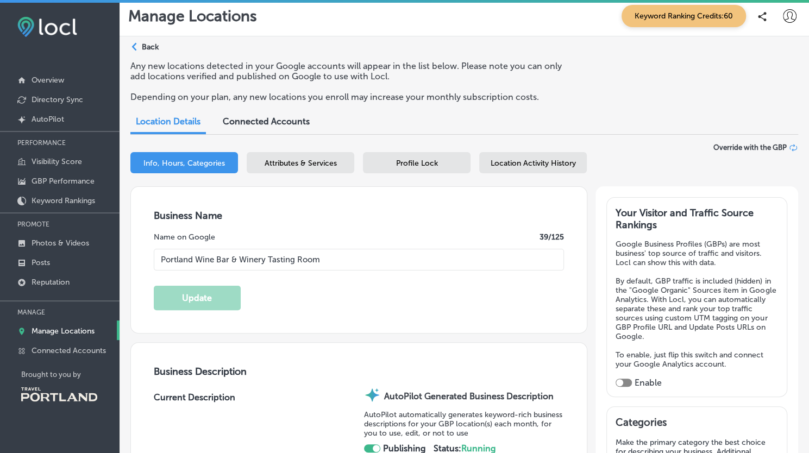
scroll to position [0, 0]
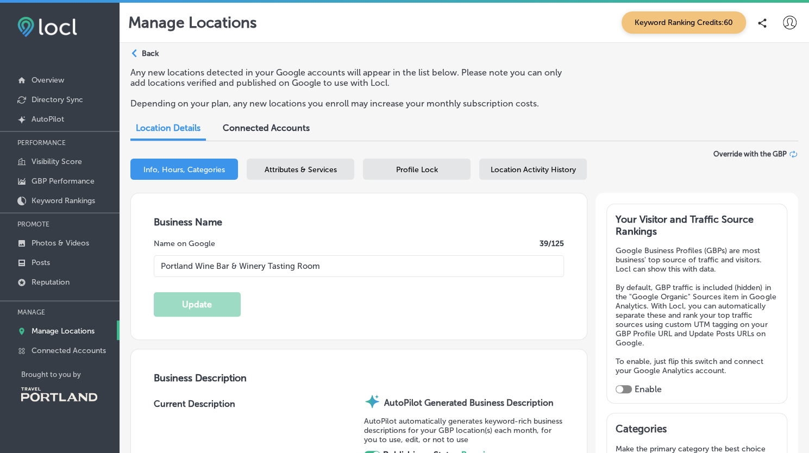
click at [415, 167] on span "Profile Lock" at bounding box center [417, 169] width 42 height 9
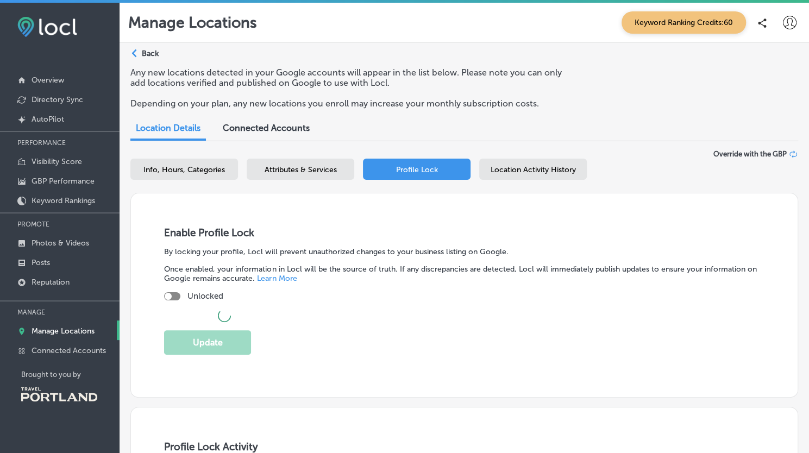
checkbox input "true"
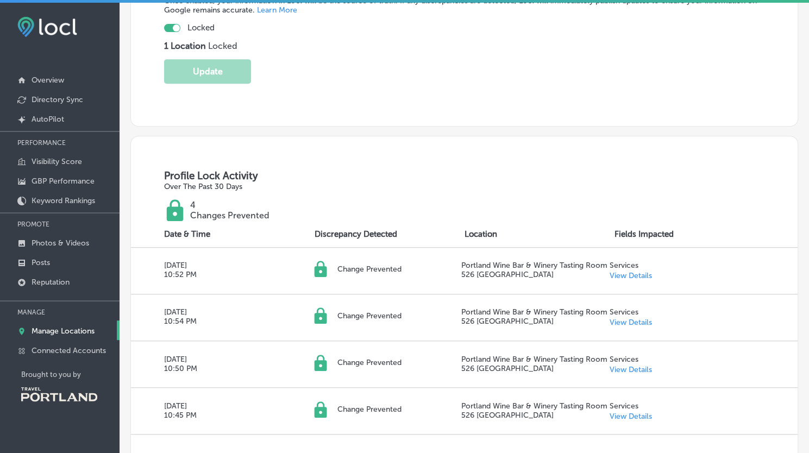
scroll to position [300, 0]
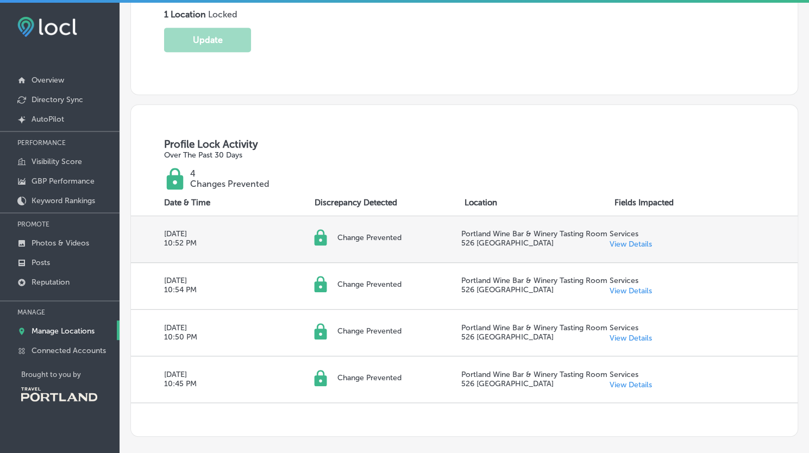
click at [636, 244] on link "View Details" at bounding box center [630, 244] width 42 height 9
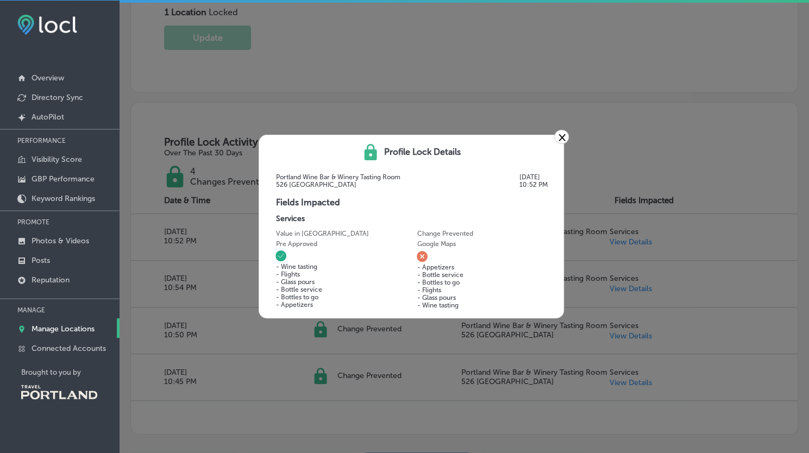
scroll to position [2, 0]
click at [561, 139] on link "×" at bounding box center [561, 137] width 15 height 14
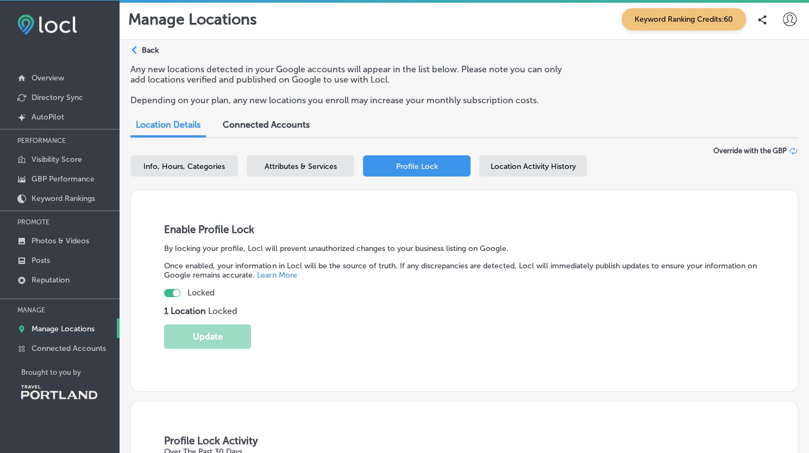
scroll to position [0, 0]
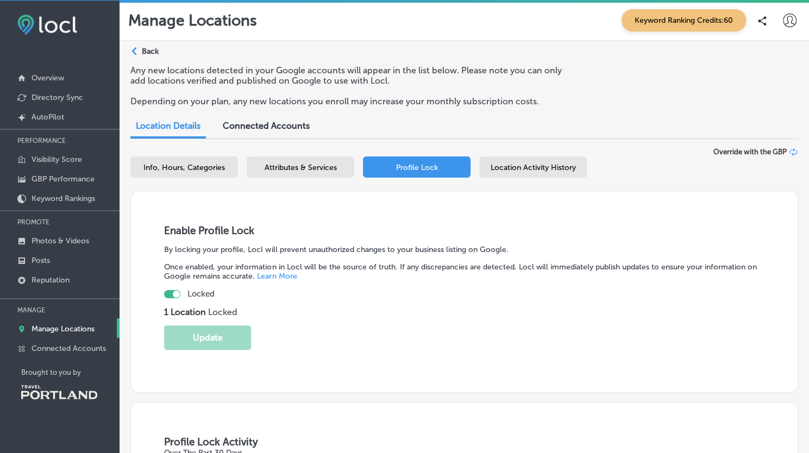
click at [184, 170] on span "Info, Hours, Categories" at bounding box center [184, 167] width 82 height 9
select select "US"
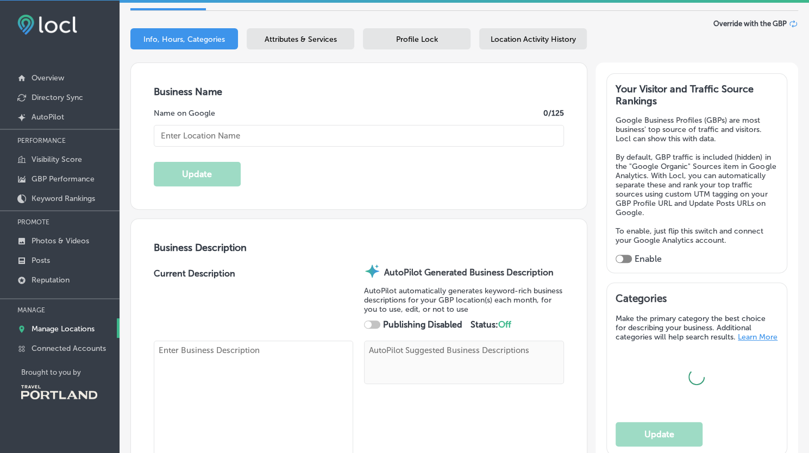
scroll to position [130, 0]
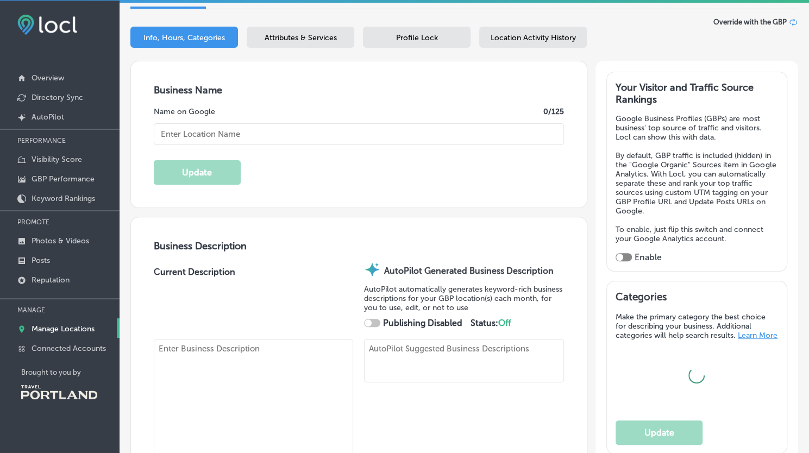
type textarea "Portland Wine Bar & Winery Tasting Room invites you to savor a curated selectio…"
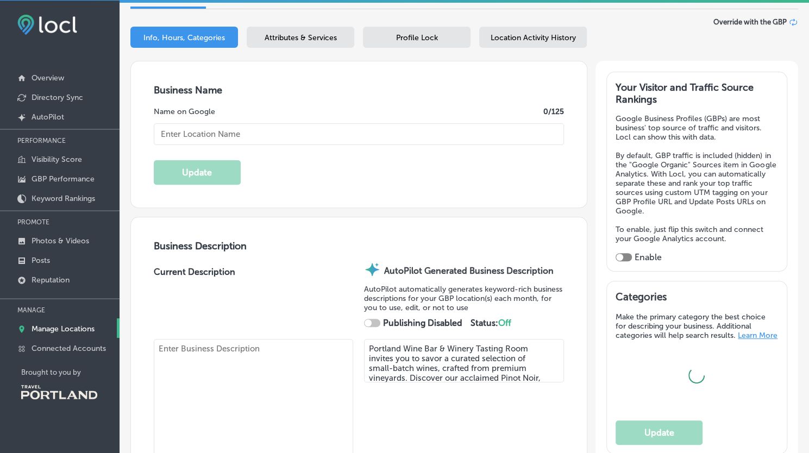
type input "[EMAIL_ADDRESS][DOMAIN_NAME]"
type input "[URL][DOMAIN_NAME]"
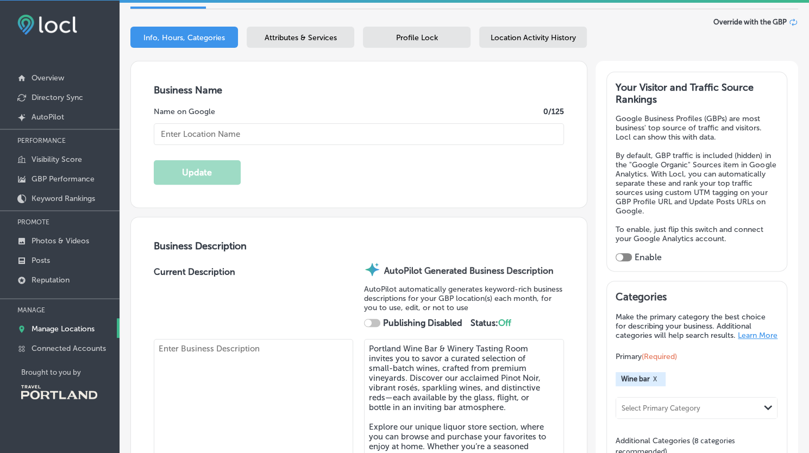
type input "526 [GEOGRAPHIC_DATA]"
type input "[GEOGRAPHIC_DATA]"
type input "97204-1304"
type input "US"
type input "[URL][DOMAIN_NAME]"
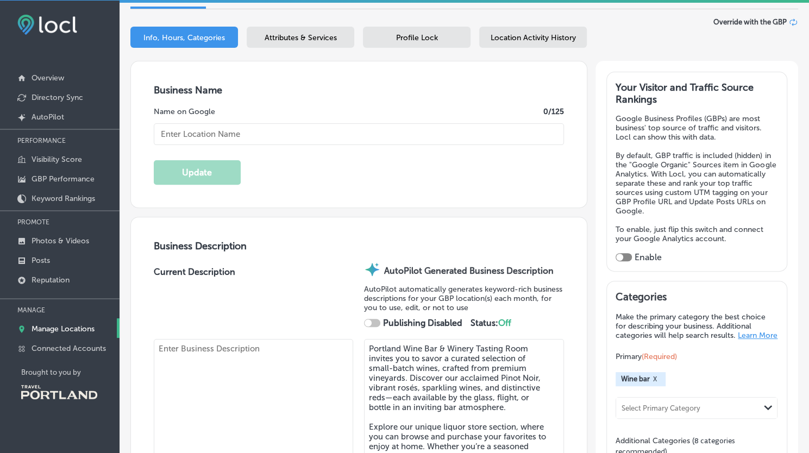
type input "Portland Wine Bar & Winery Tasting Room"
checkbox input "true"
type input "[PHONE_NUMBER]"
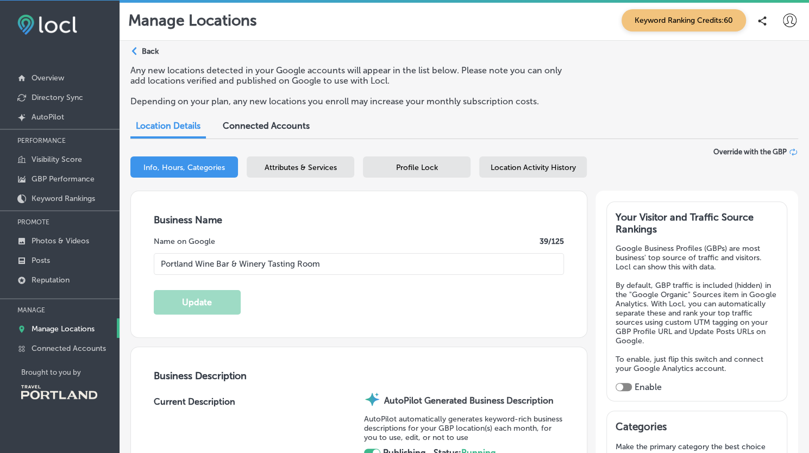
type textarea "Portland Wine Bar & Winery Tasting Room invites you to savor a curated selectio…"
click at [143, 53] on p "Back" at bounding box center [150, 51] width 17 height 9
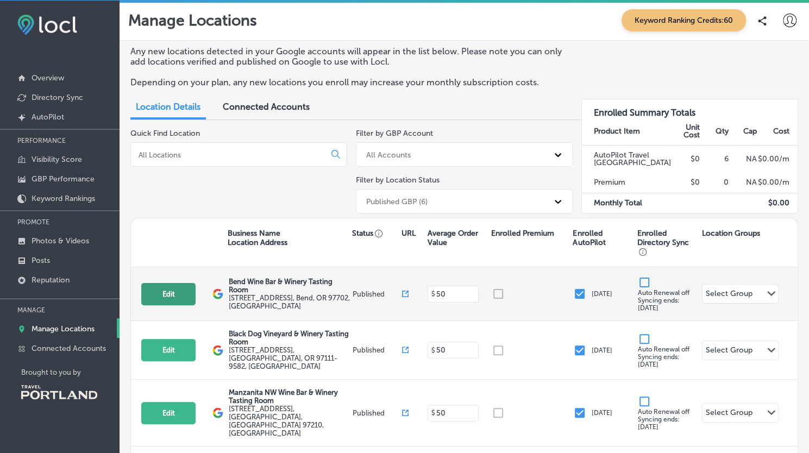
click at [165, 289] on button "Edit" at bounding box center [168, 294] width 54 height 22
select select "US"
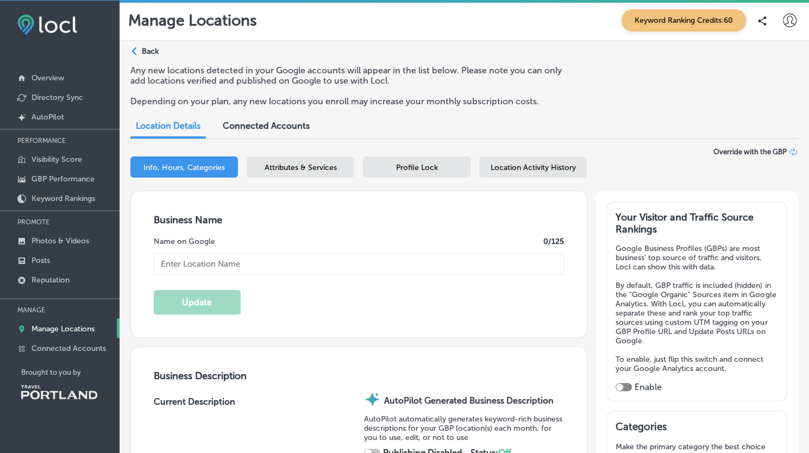
type input "Bend Wine Bar & Winery Tasting Room"
type textarea "Discover a vibrant fusion of winery sophistication and relaxed bar charm at Ben…"
type input "[EMAIL_ADDRESS][DOMAIN_NAME]"
type input "[URL][DOMAIN_NAME]"
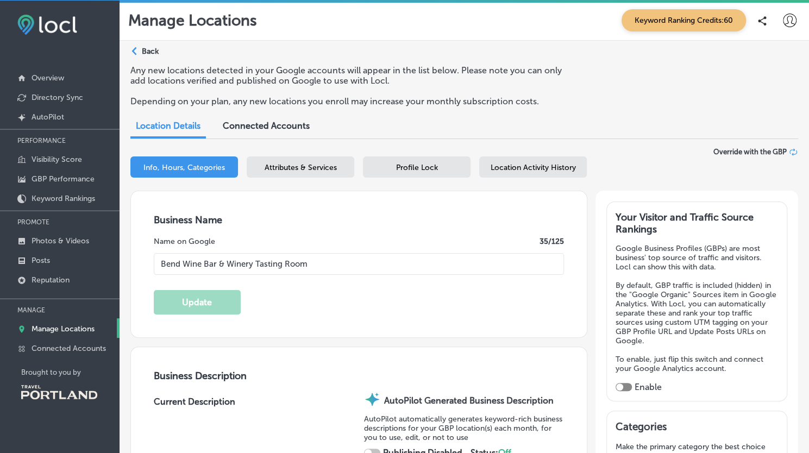
type input "[STREET_ADDRESS]"
type input "Suite 194"
type input "Bend"
type input "97702"
type input "US"
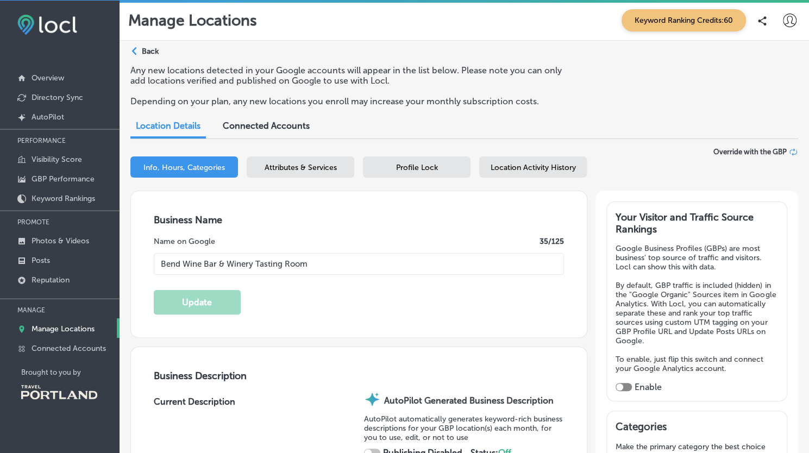
type input "[URL][DOMAIN_NAME]"
checkbox input "true"
type textarea "Discover a vibrant fusion of winery sophistication and relaxed bar charm at Ben…"
type input "[PHONE_NUMBER]"
click at [313, 176] on div "Attributes & Services" at bounding box center [301, 167] width 108 height 21
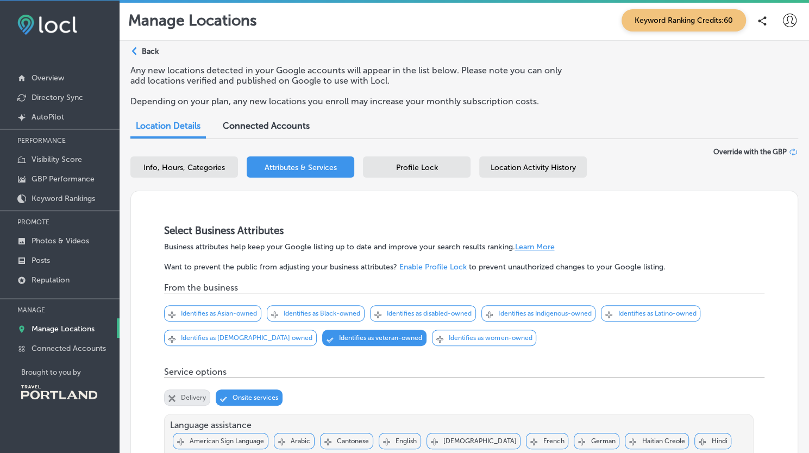
click at [199, 171] on span "Info, Hours, Categories" at bounding box center [184, 167] width 82 height 9
select select "US"
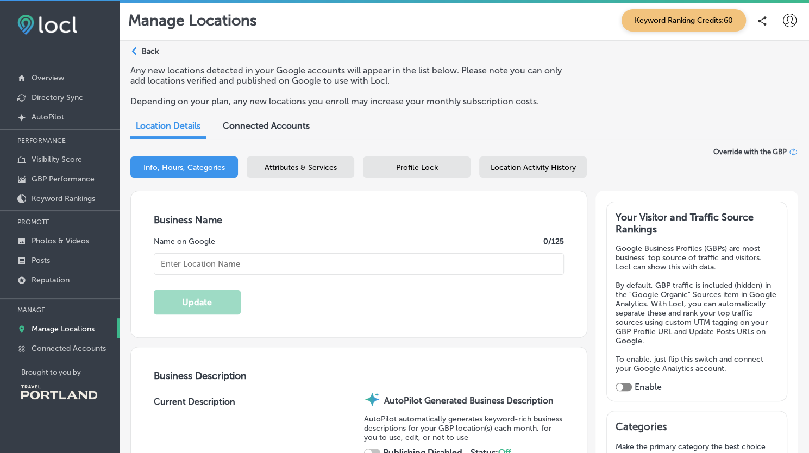
type input "Bend Wine Bar & Winery Tasting Room"
type input "[STREET_ADDRESS]"
type input "Suite 194"
type input "Bend"
type input "97702"
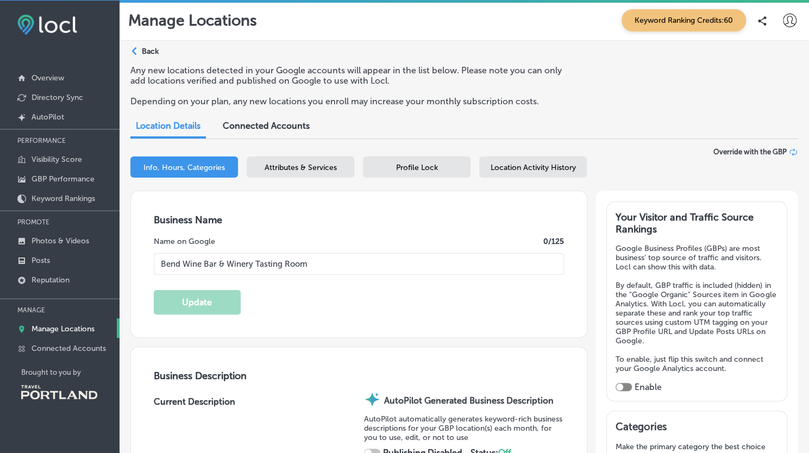
type input "US"
type input "[URL][DOMAIN_NAME]"
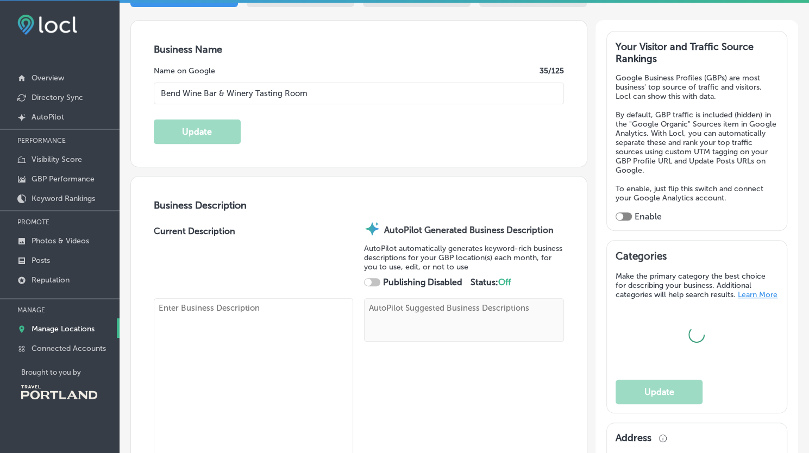
checkbox input "true"
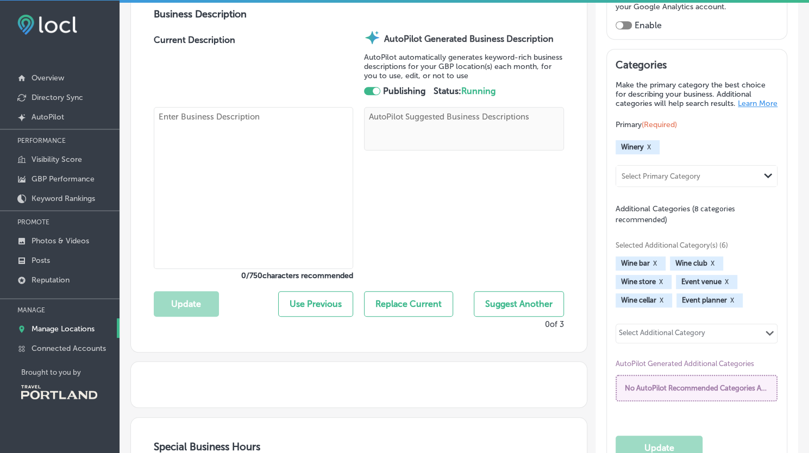
type textarea "Discover a vibrant fusion of winery sophistication and relaxed bar charm at Ben…"
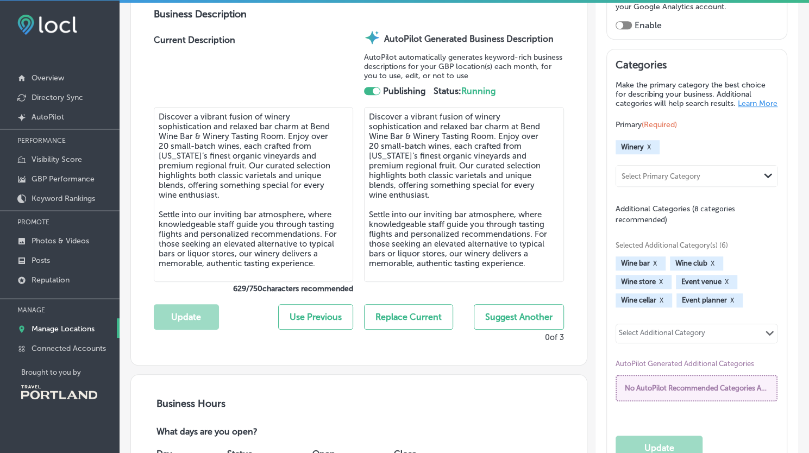
type textarea "Discover a vibrant fusion of winery sophistication and relaxed bar charm at Ben…"
type input "[EMAIL_ADDRESS][DOMAIN_NAME]"
type input "[URL][DOMAIN_NAME]"
type input "[PHONE_NUMBER]"
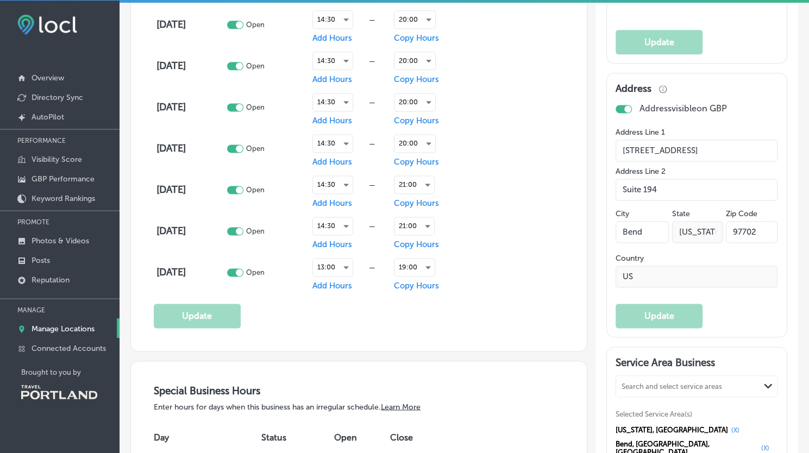
scroll to position [825, 0]
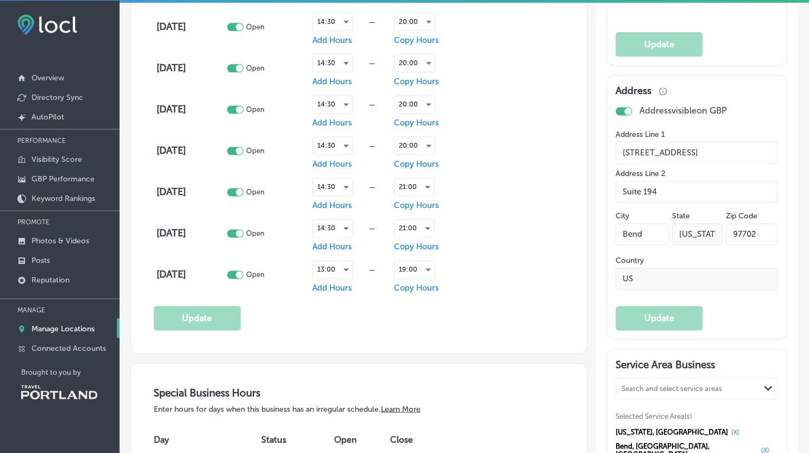
drag, startPoint x: 712, startPoint y: 161, endPoint x: 567, endPoint y: 153, distance: 145.4
type input "[STREET_ADDRESS]"
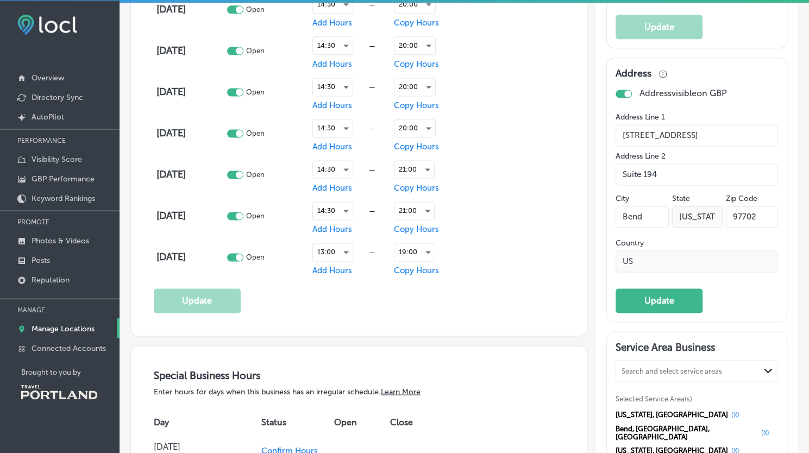
scroll to position [844, 0]
